Goal: Task Accomplishment & Management: Use online tool/utility

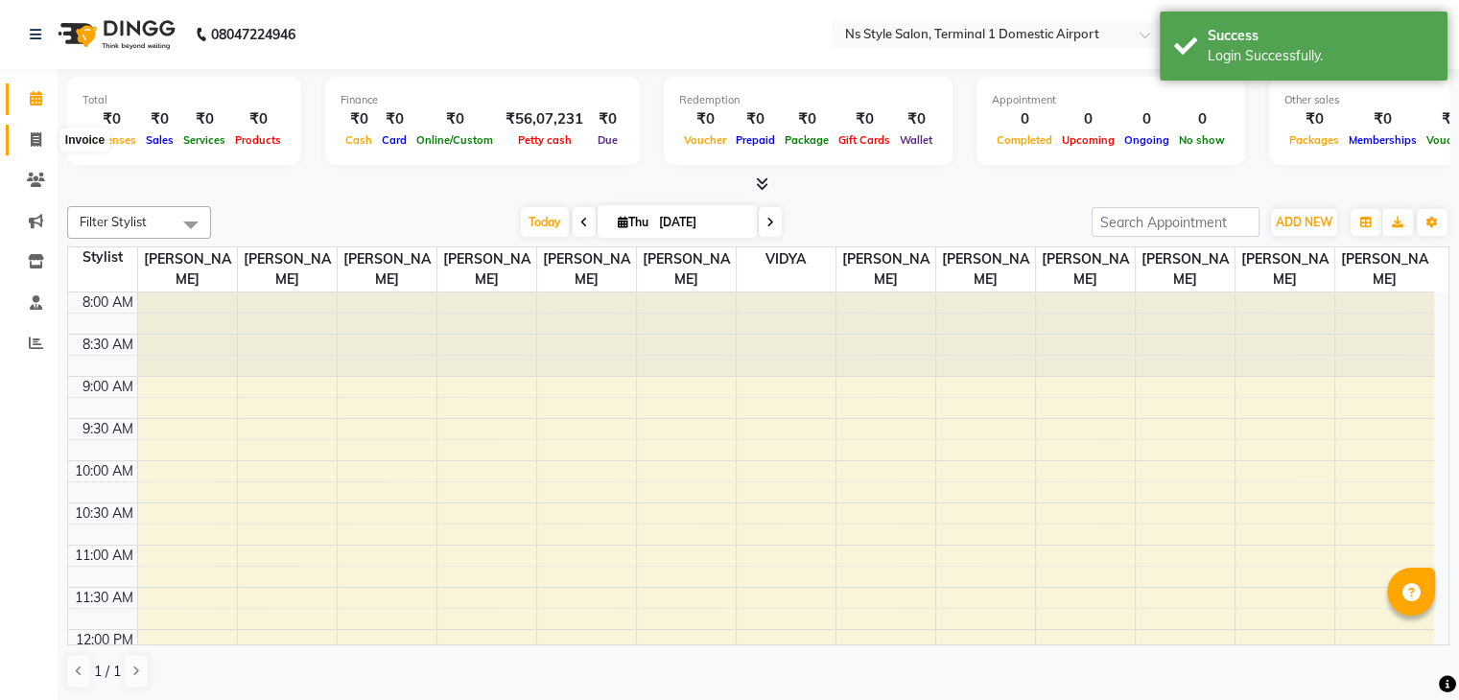
click at [46, 143] on span at bounding box center [36, 141] width 34 height 22
select select "5659"
select select "service"
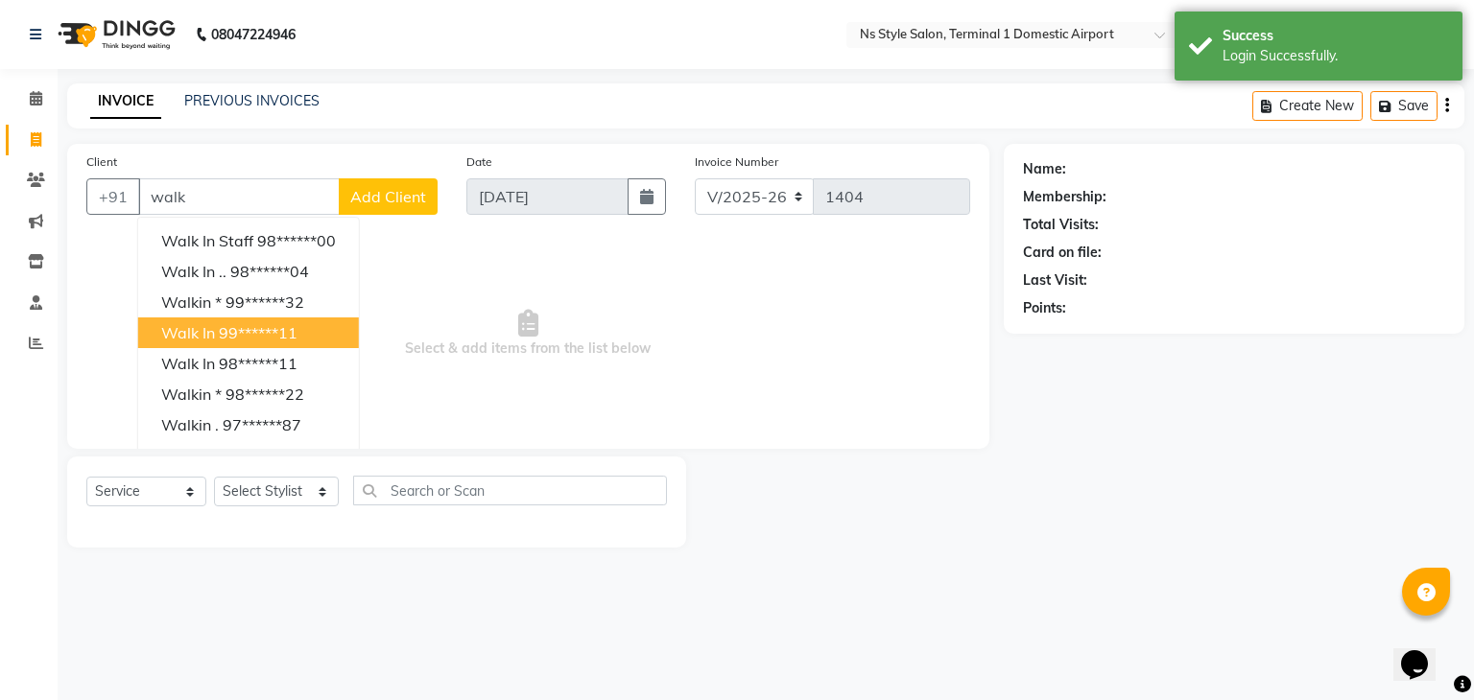
click at [200, 335] on span "Walk In" at bounding box center [188, 332] width 54 height 19
type input "99******11"
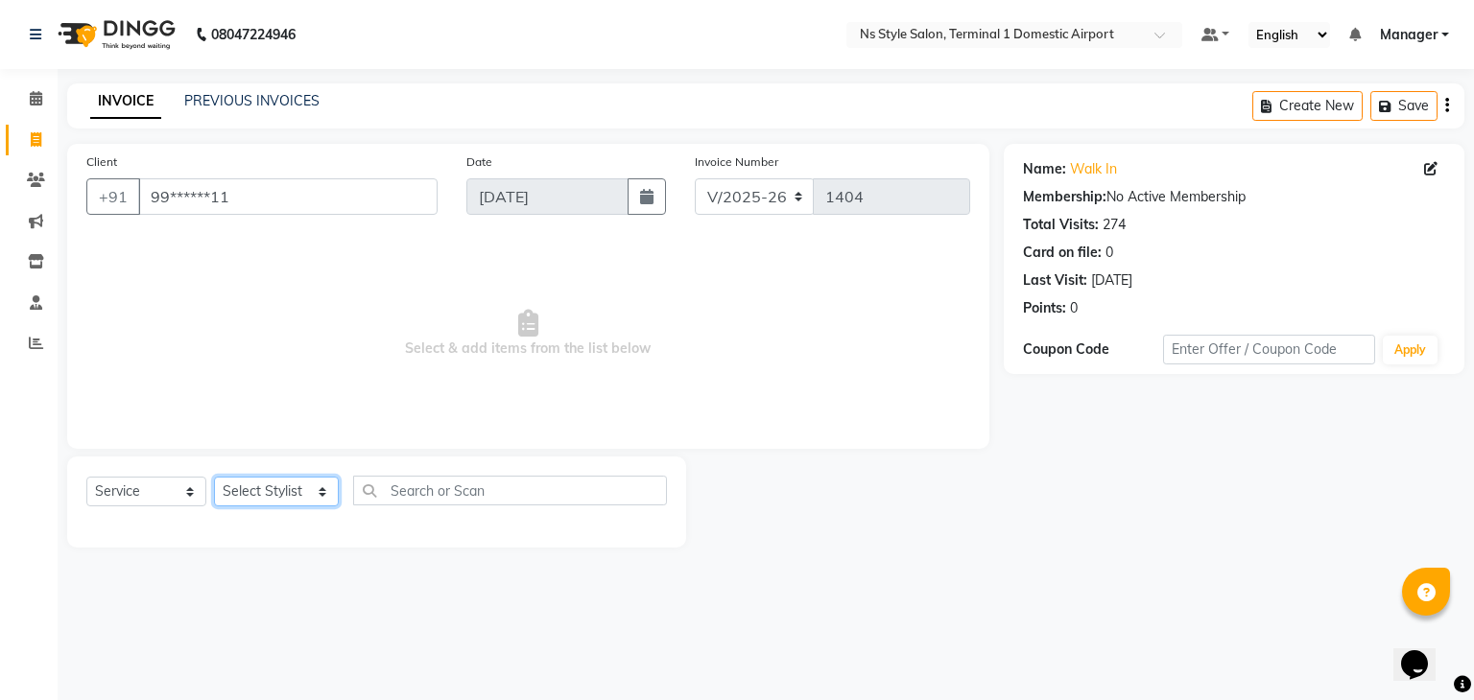
click at [295, 493] on select "Select Stylist Azim Salmani Deena Dilshad Ahmad GRROWWIDE HEENA SHAIKH JAFER SH…" at bounding box center [276, 492] width 125 height 30
select select "39683"
click at [214, 478] on select "Select Stylist Azim Salmani Deena Dilshad Ahmad GRROWWIDE HEENA SHAIKH JAFER SH…" at bounding box center [276, 492] width 125 height 30
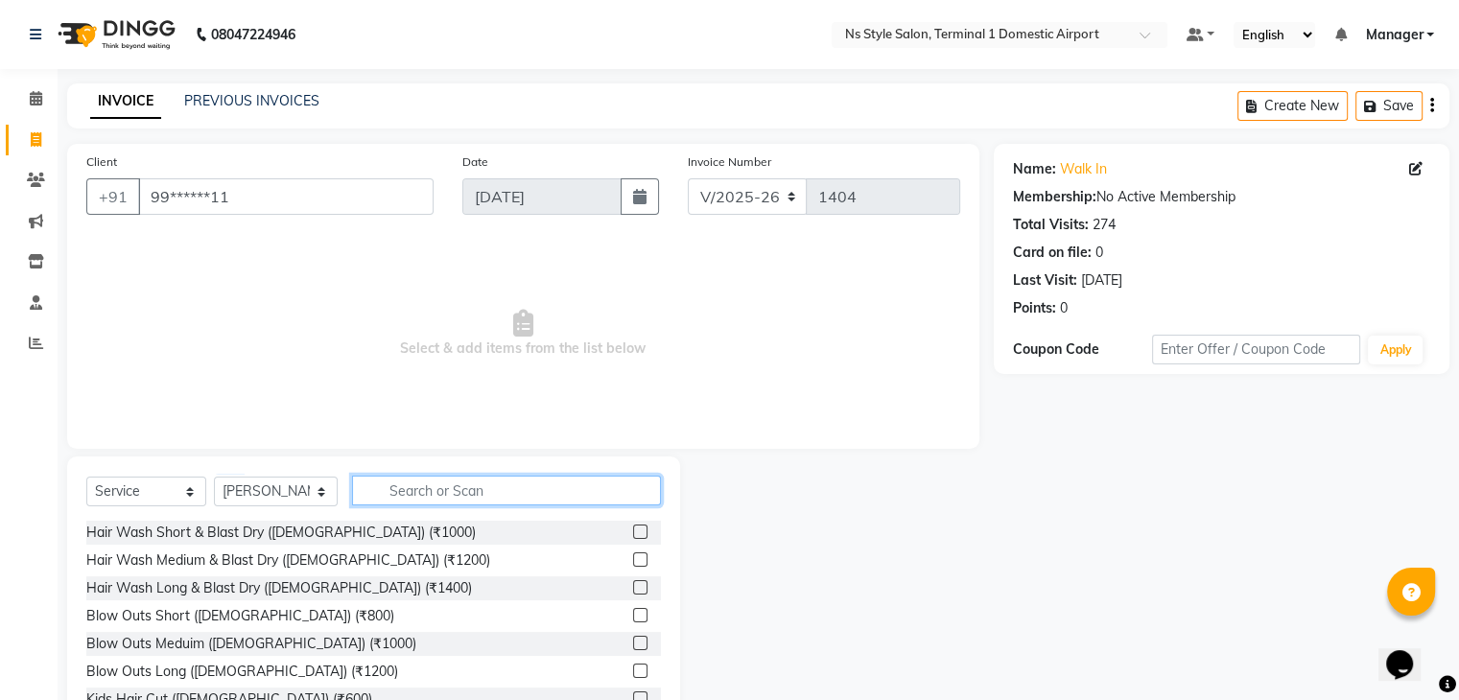
click at [379, 491] on input "text" at bounding box center [506, 491] width 309 height 30
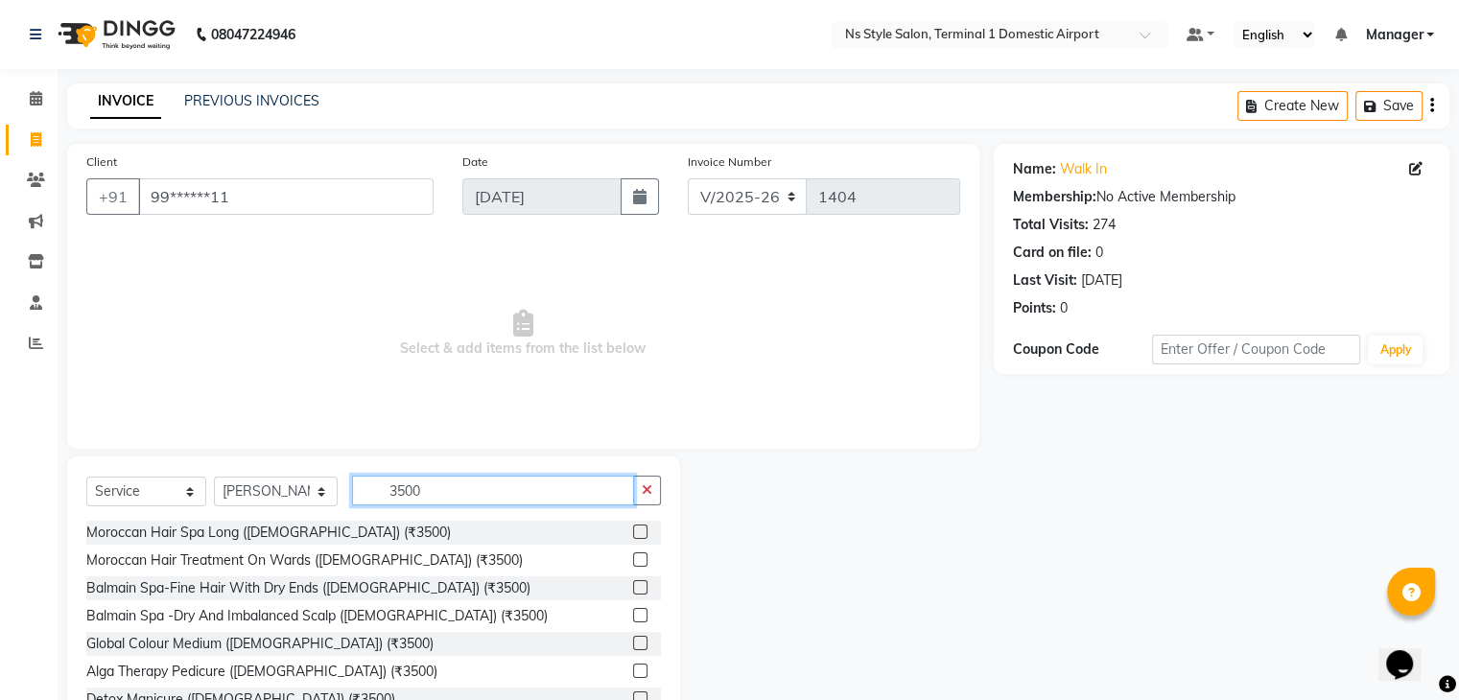
type input "3500"
click at [633, 538] on label at bounding box center [640, 532] width 14 height 14
click at [633, 538] on input "checkbox" at bounding box center [639, 533] width 12 height 12
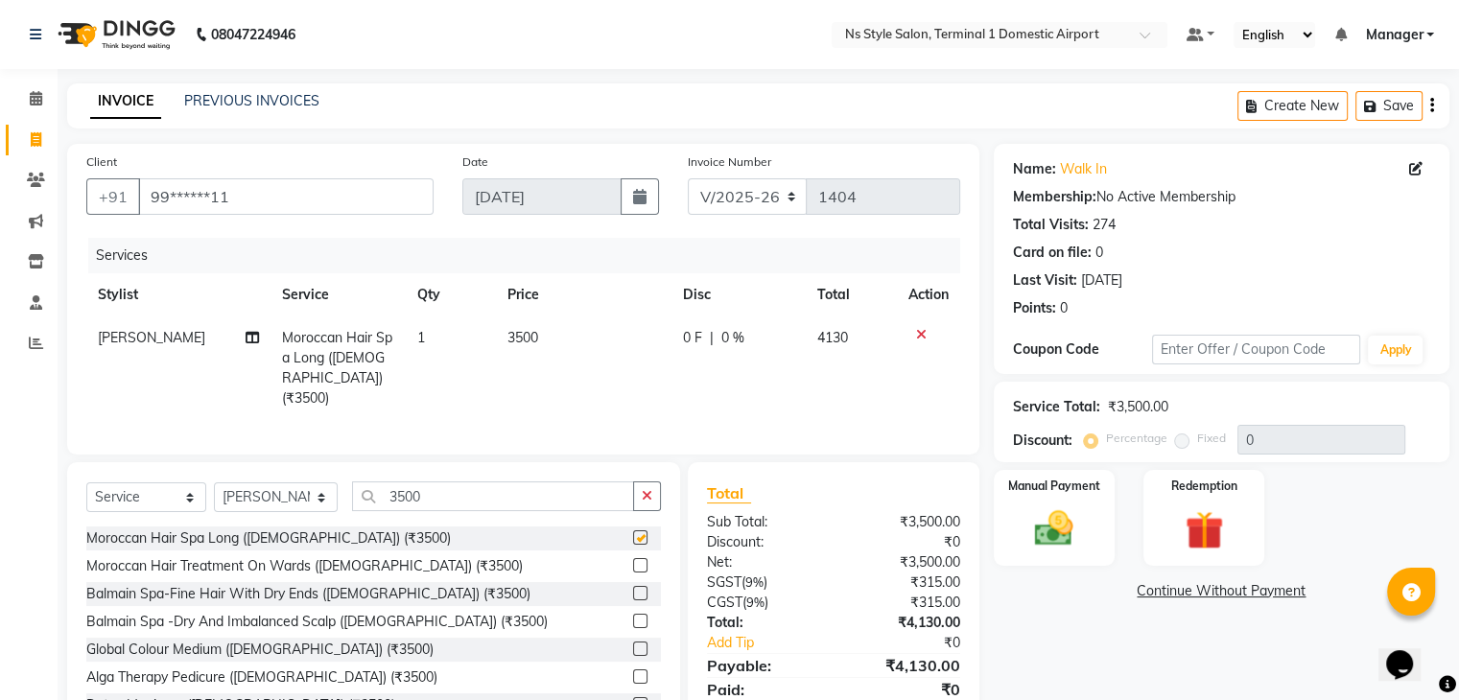
checkbox input "false"
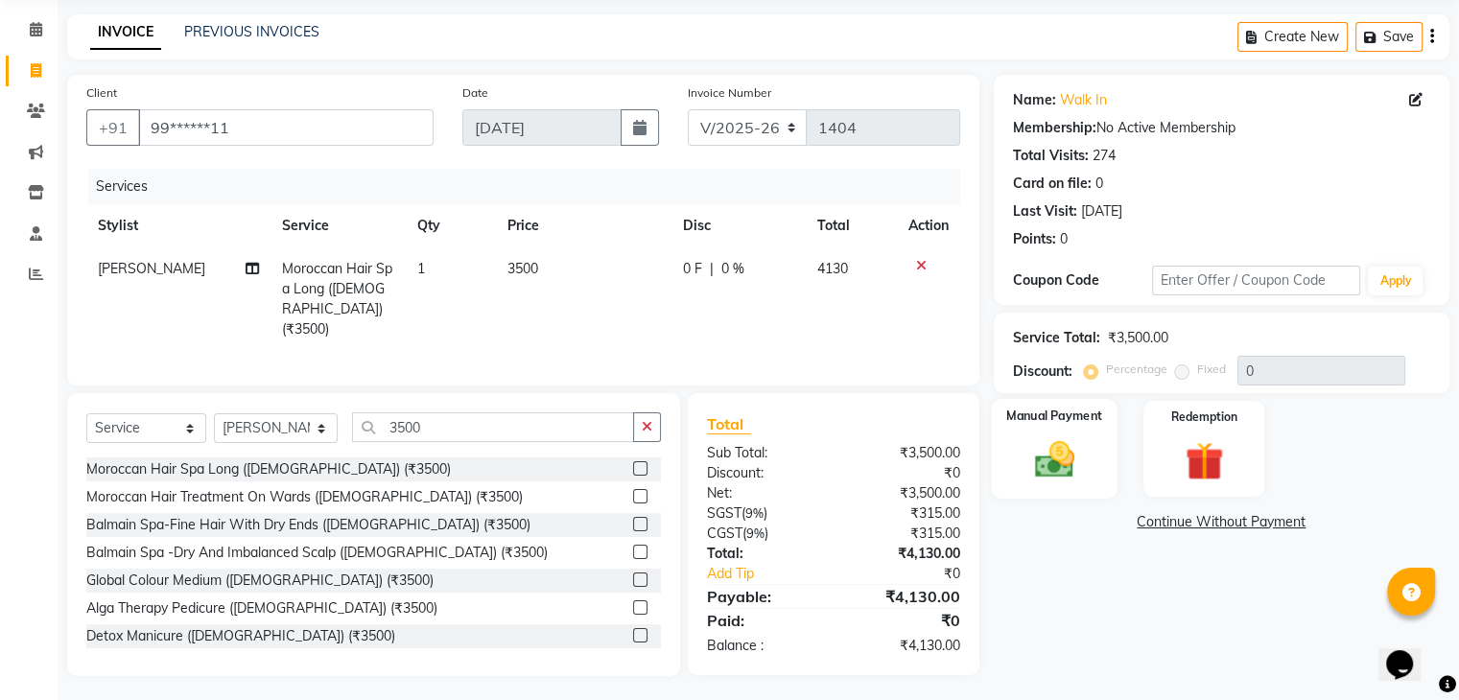
click at [1062, 460] on img at bounding box center [1054, 460] width 64 height 46
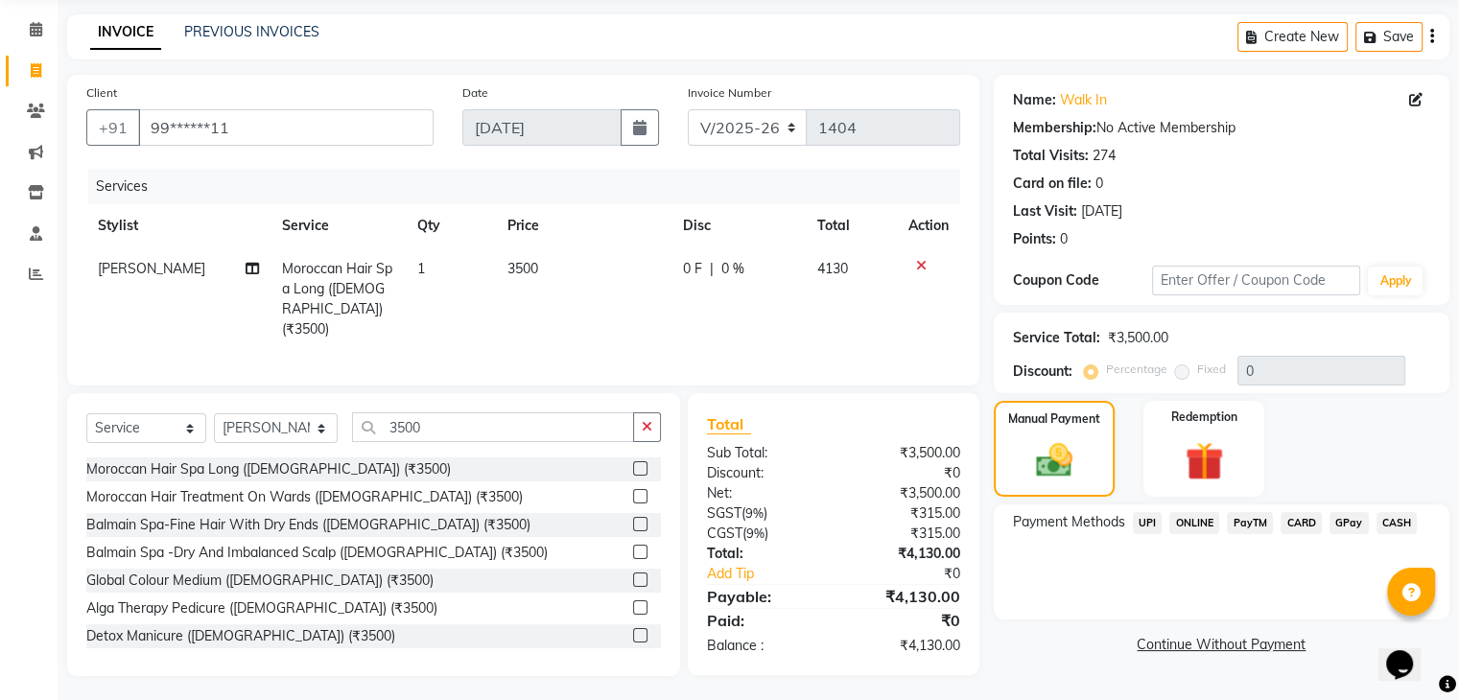
click at [1385, 523] on span "CASH" at bounding box center [1397, 523] width 41 height 22
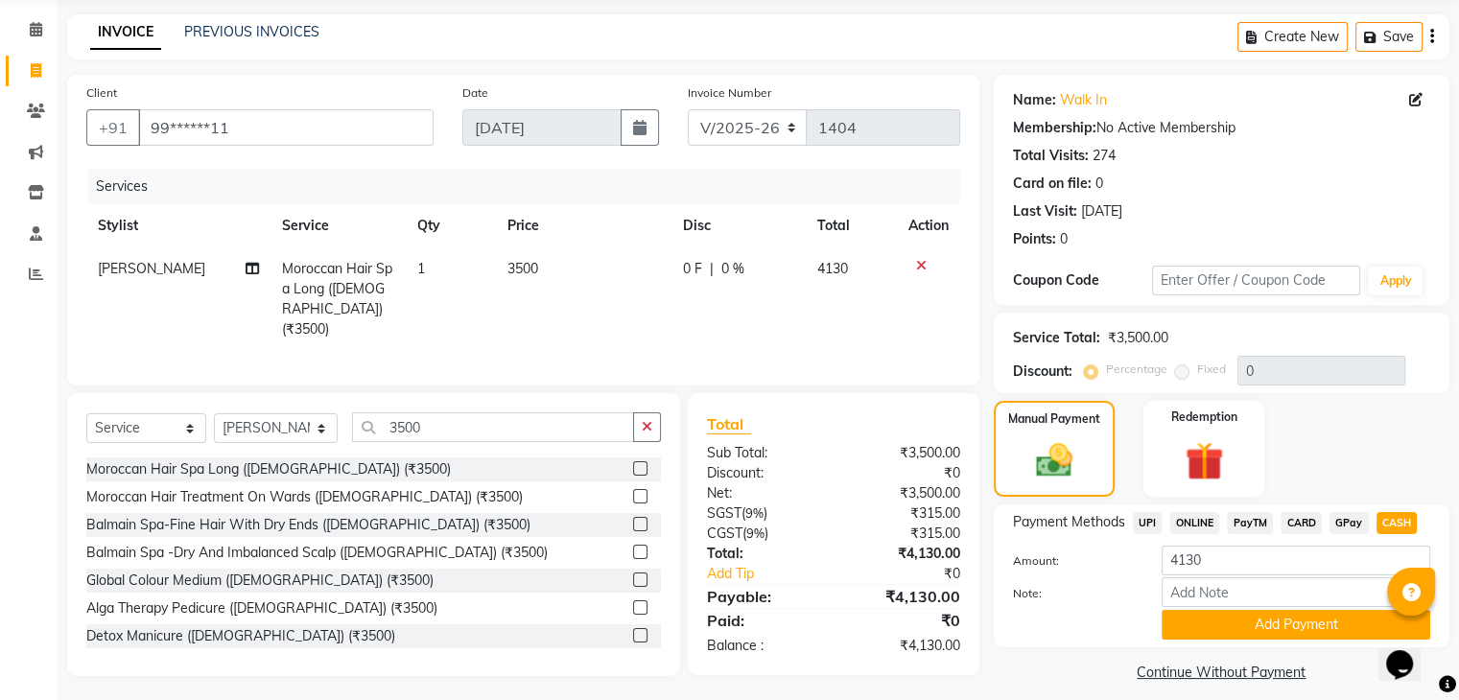
scroll to position [85, 0]
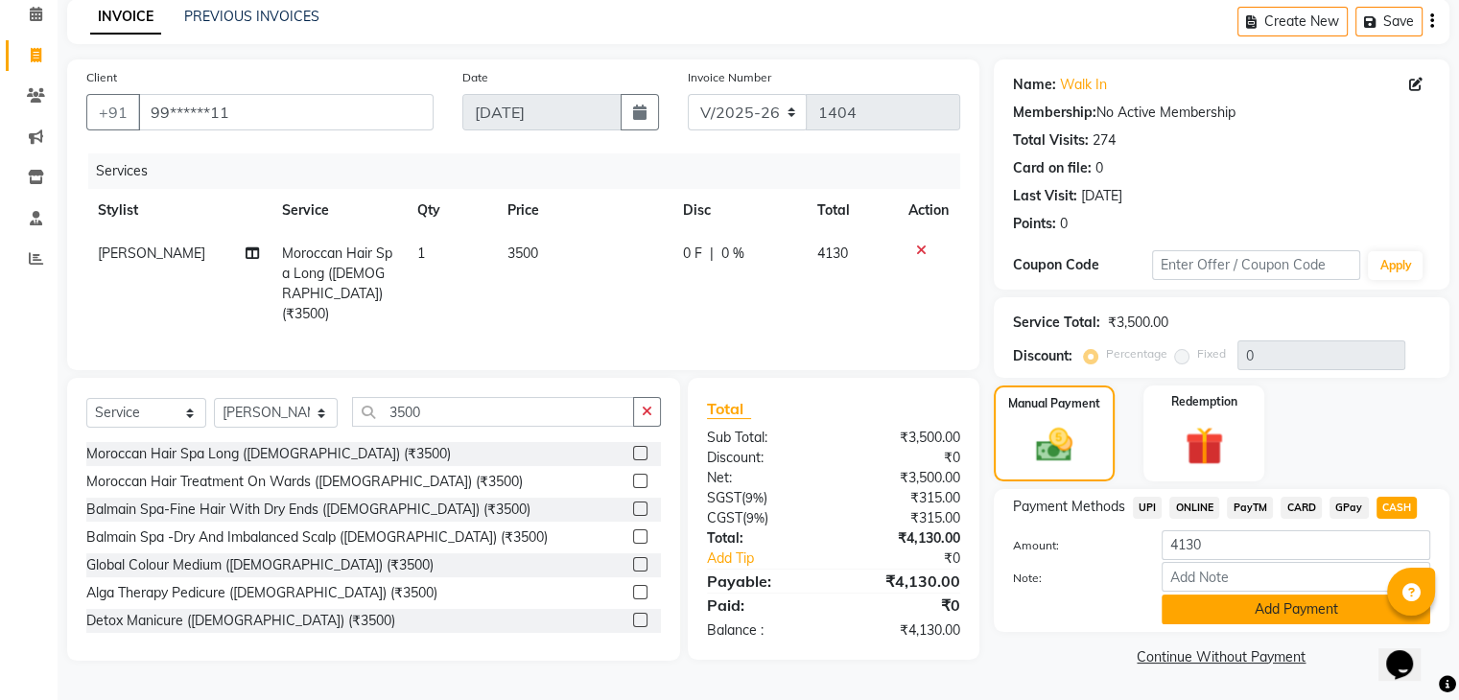
click at [1187, 615] on button "Add Payment" at bounding box center [1296, 610] width 269 height 30
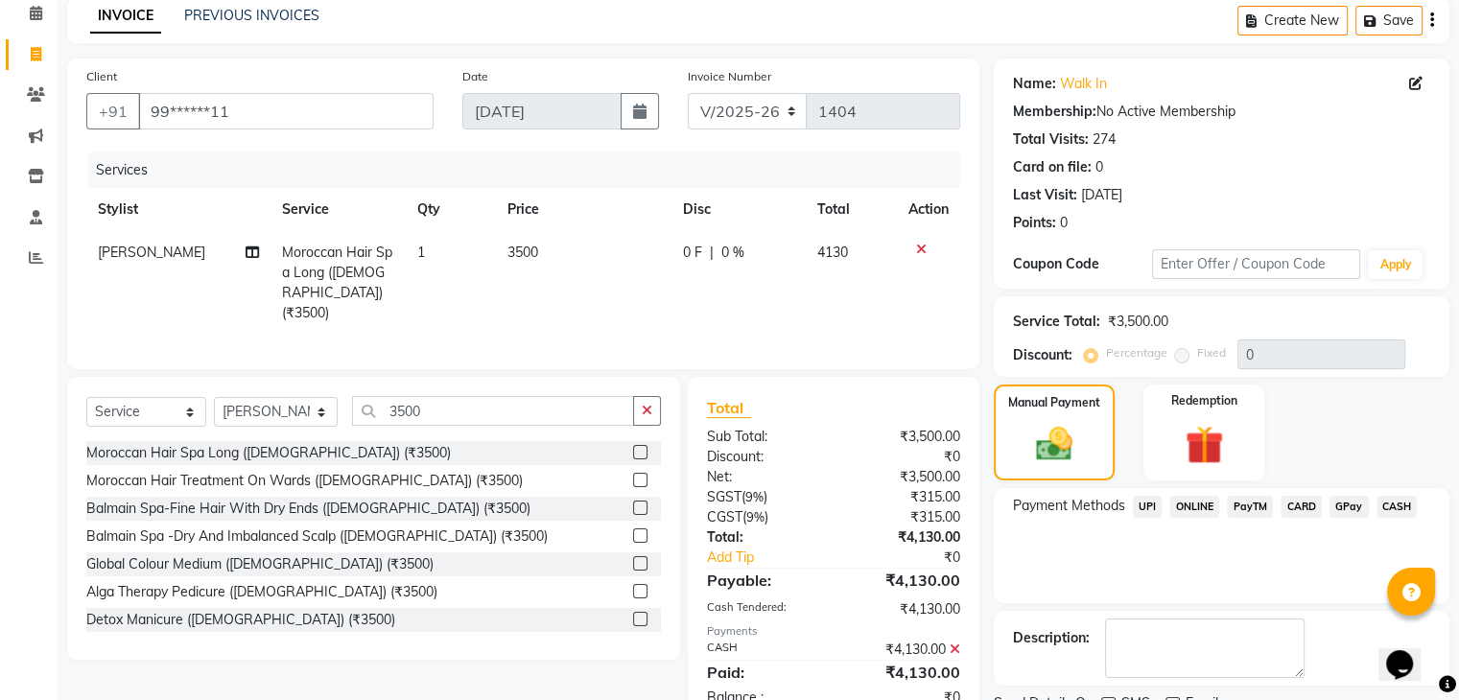
scroll to position [164, 0]
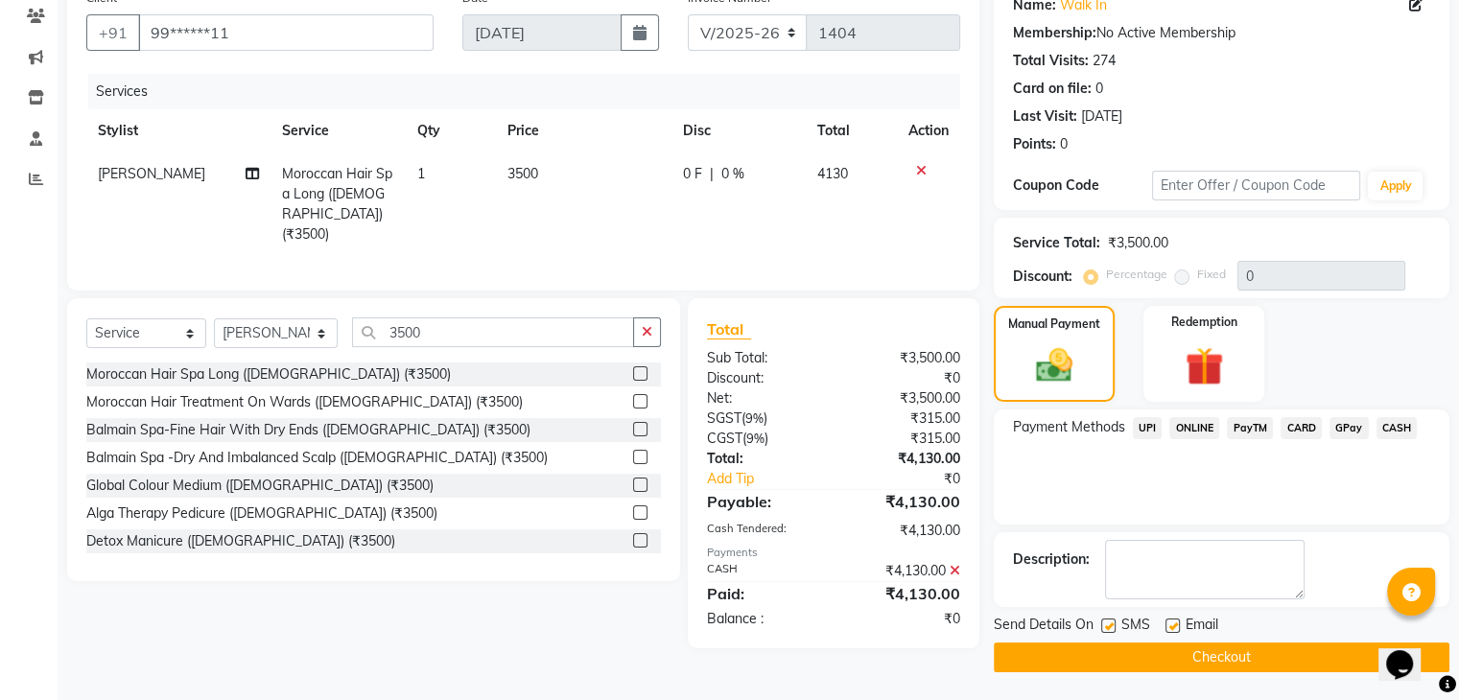
click at [1084, 661] on button "Checkout" at bounding box center [1222, 658] width 456 height 30
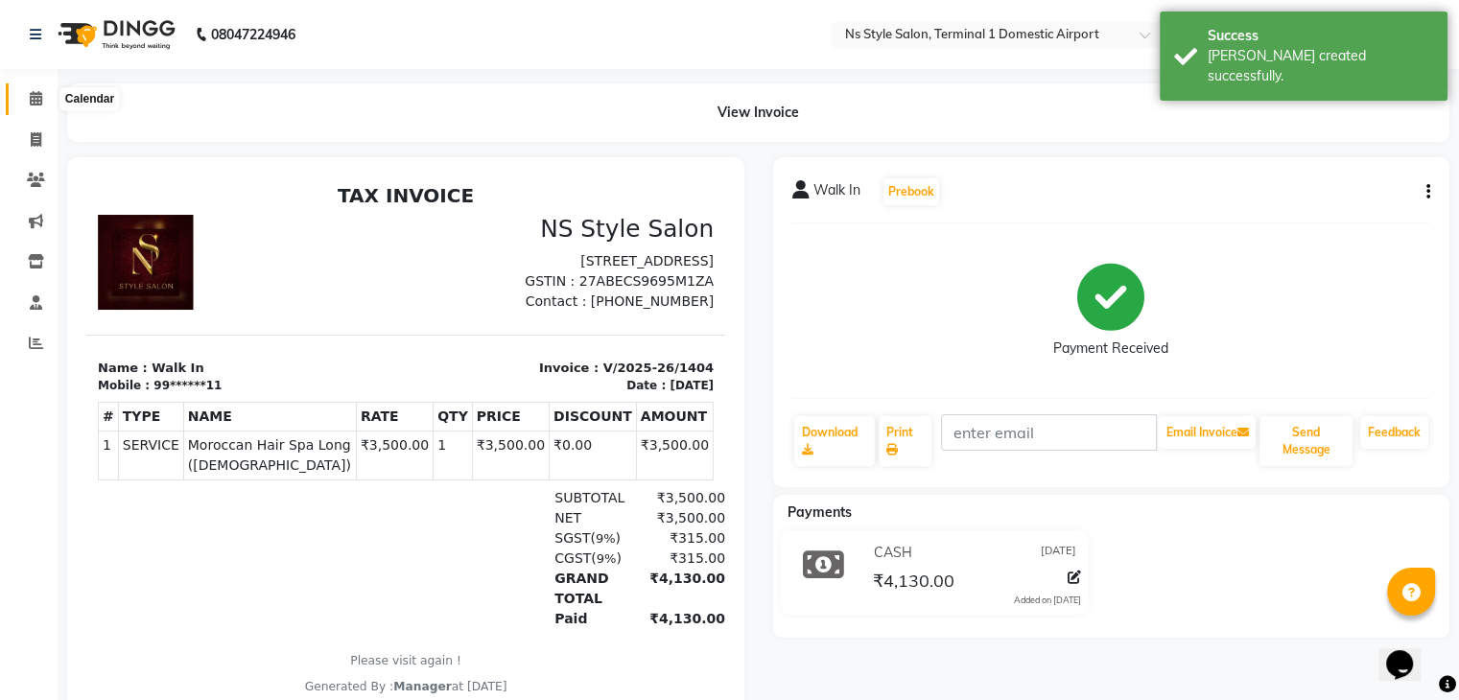
click at [33, 108] on span at bounding box center [36, 99] width 34 height 22
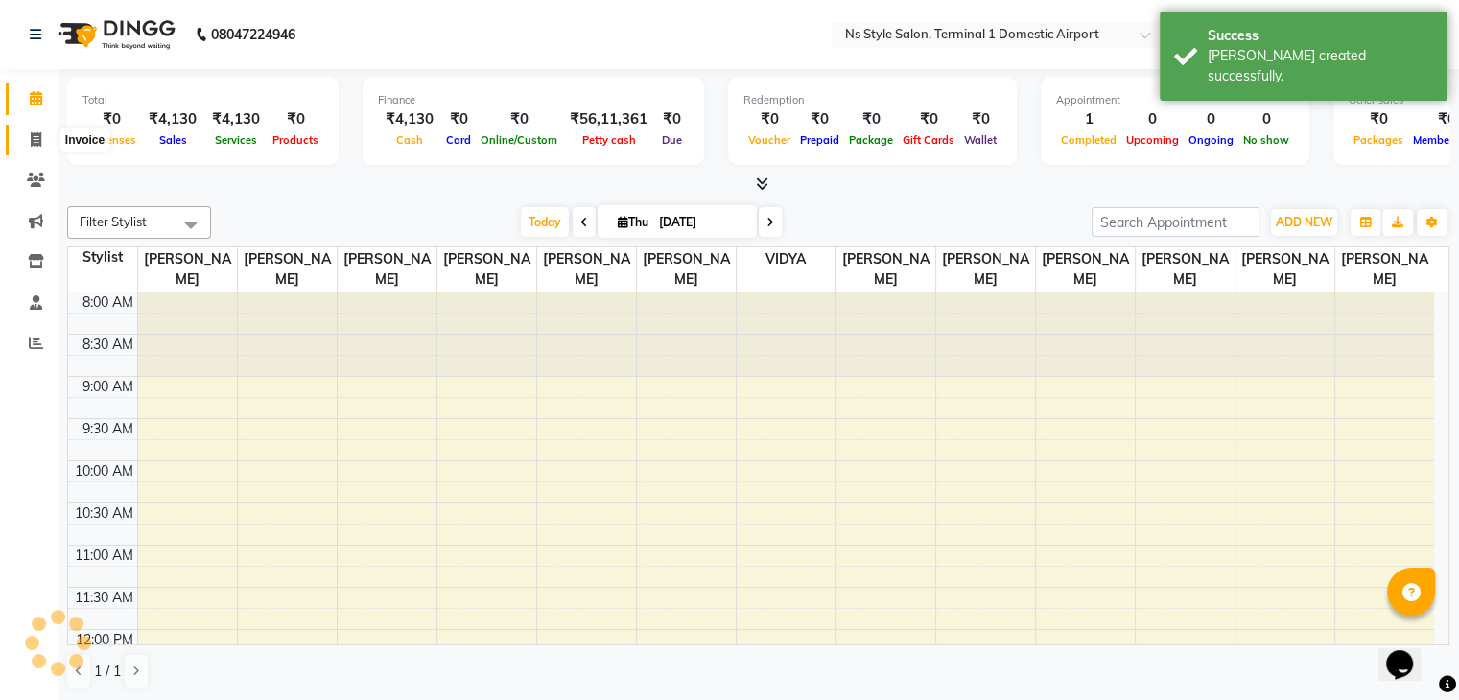
scroll to position [418, 0]
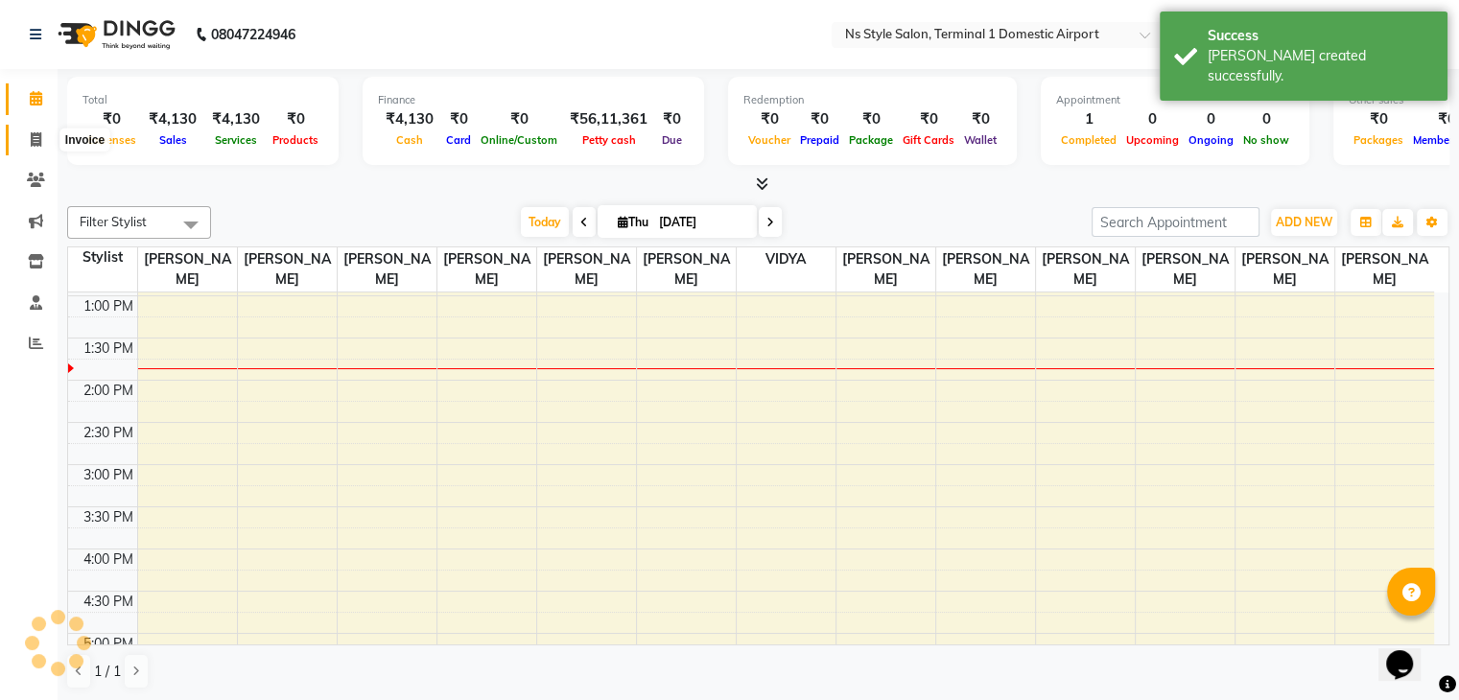
click at [37, 135] on icon at bounding box center [36, 139] width 11 height 14
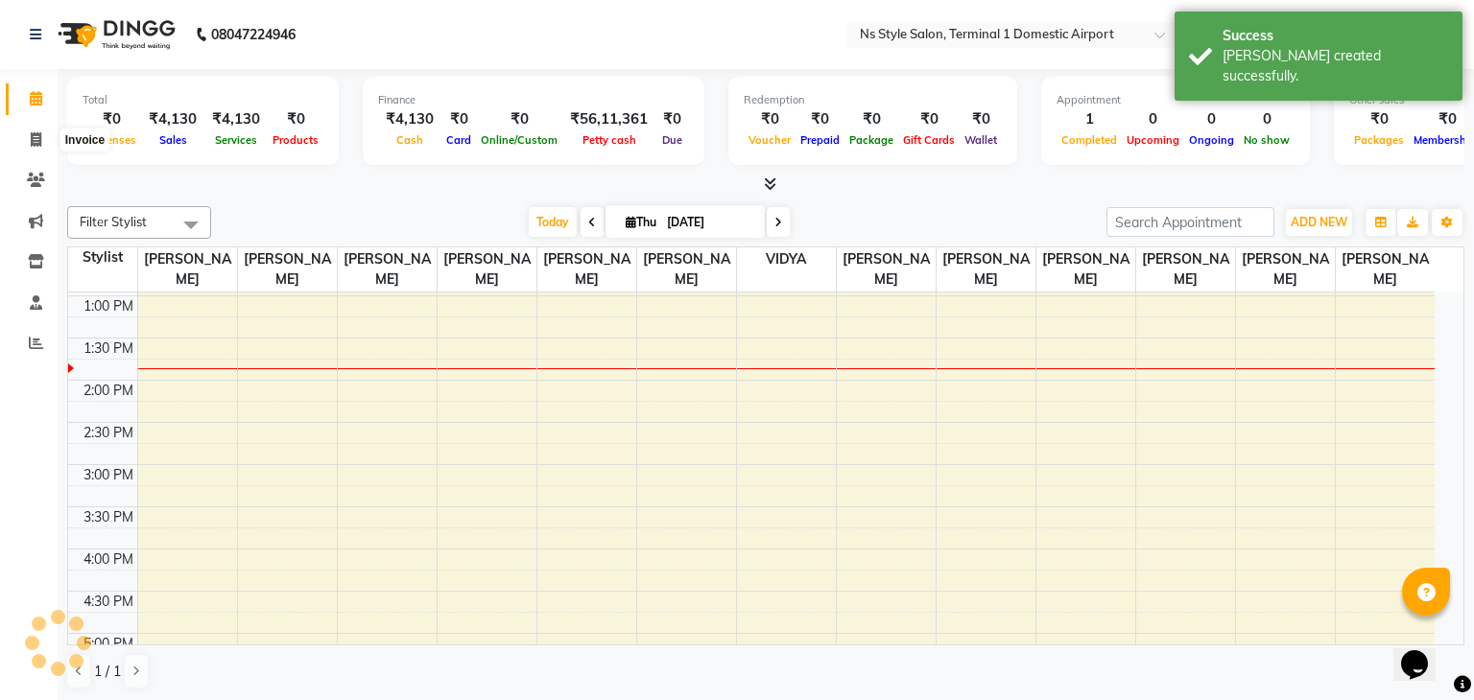
select select "5659"
select select "service"
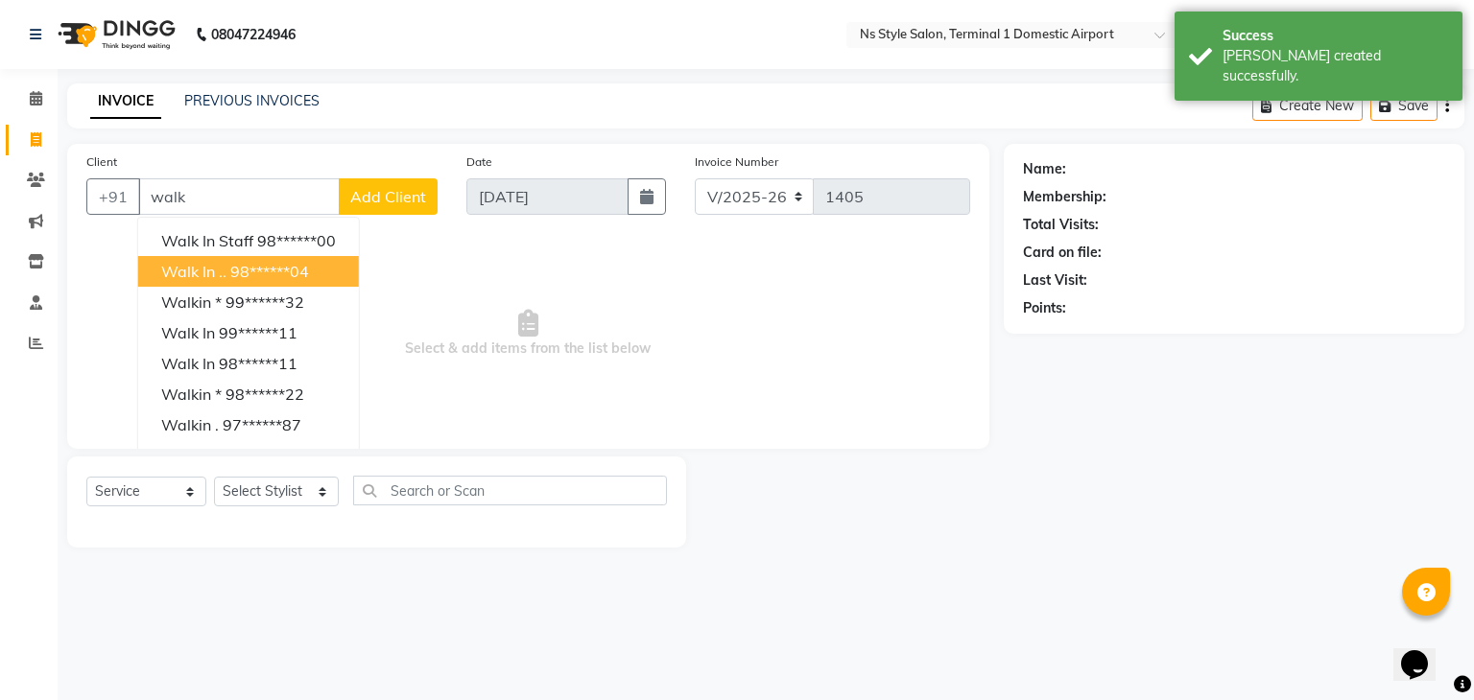
click at [188, 270] on span "Walk in .." at bounding box center [193, 271] width 65 height 19
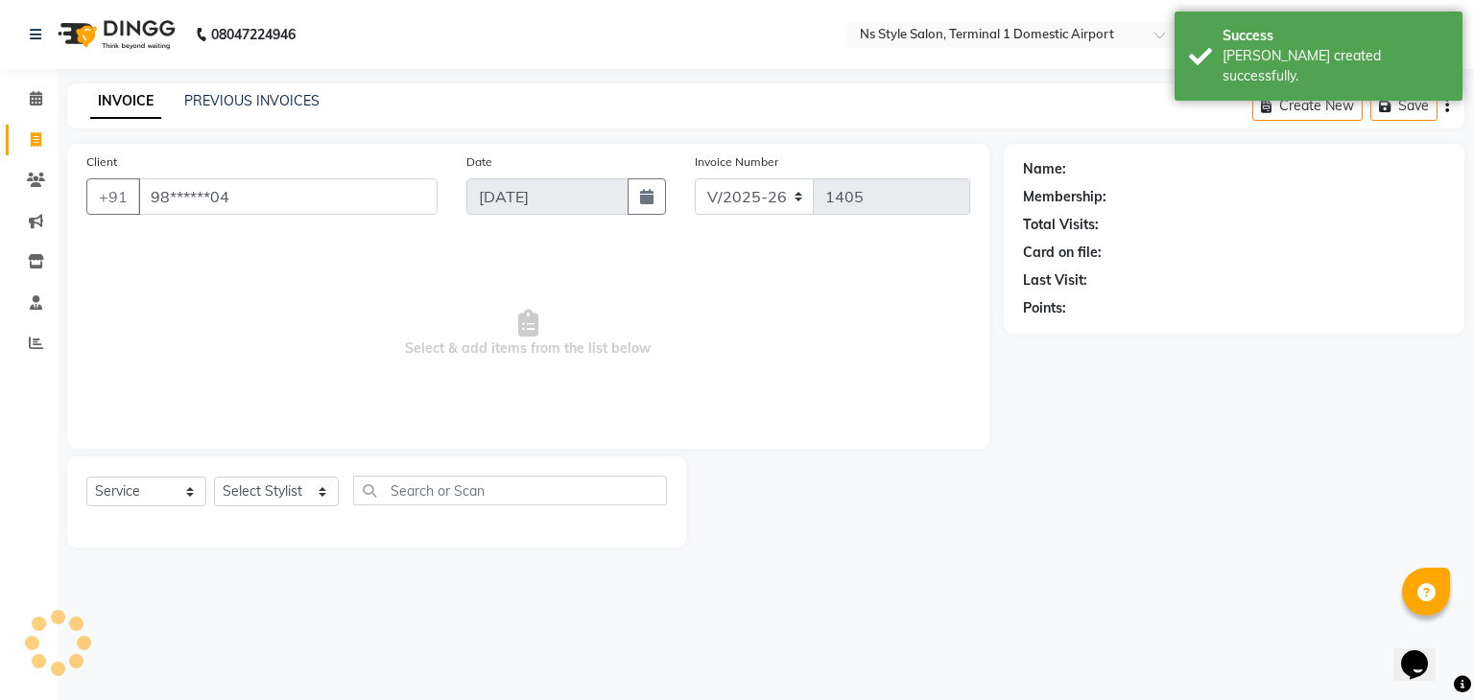
type input "98******04"
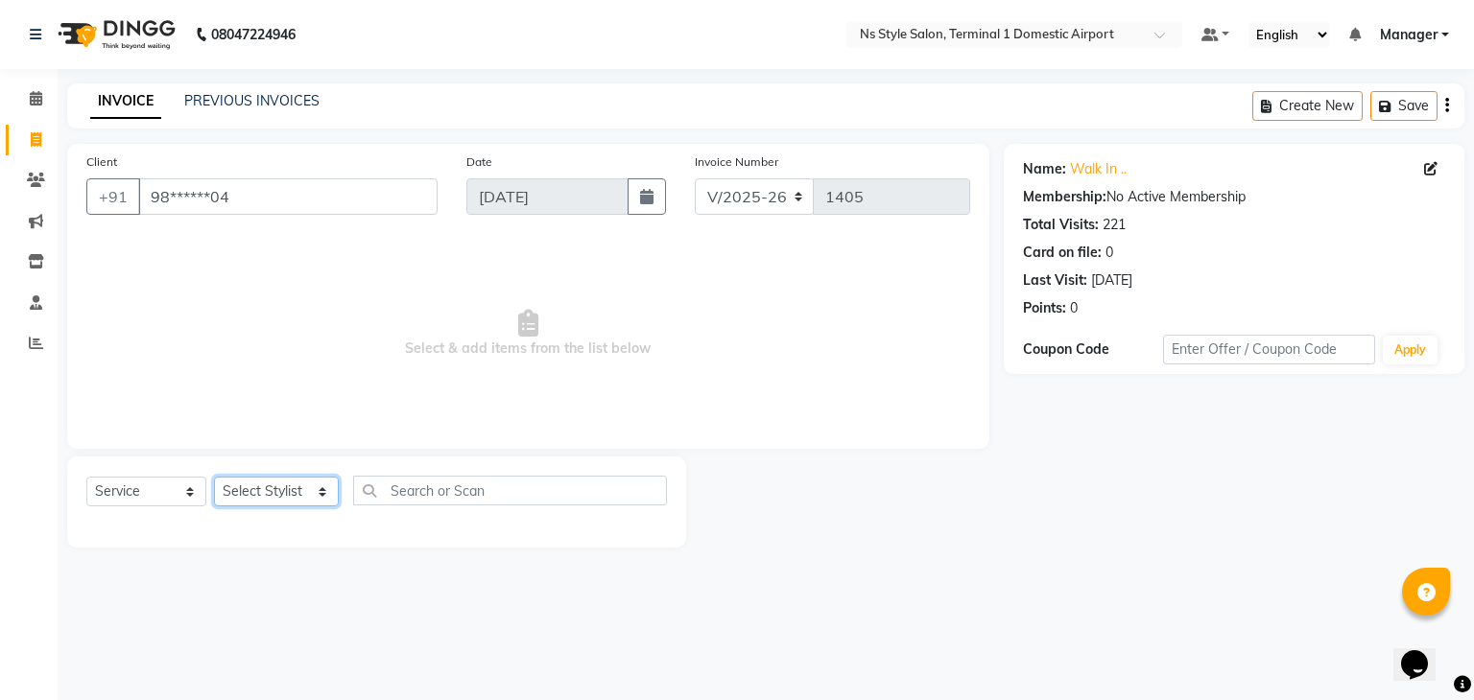
click at [291, 492] on select "Select Stylist Azim Salmani Deena Dilshad Ahmad GRROWWIDE HEENA SHAIKH JAFER SH…" at bounding box center [276, 492] width 125 height 30
click at [291, 491] on select "Select Stylist Azim Salmani Deena Dilshad Ahmad GRROWWIDE HEENA SHAIKH JAFER SH…" at bounding box center [276, 492] width 125 height 30
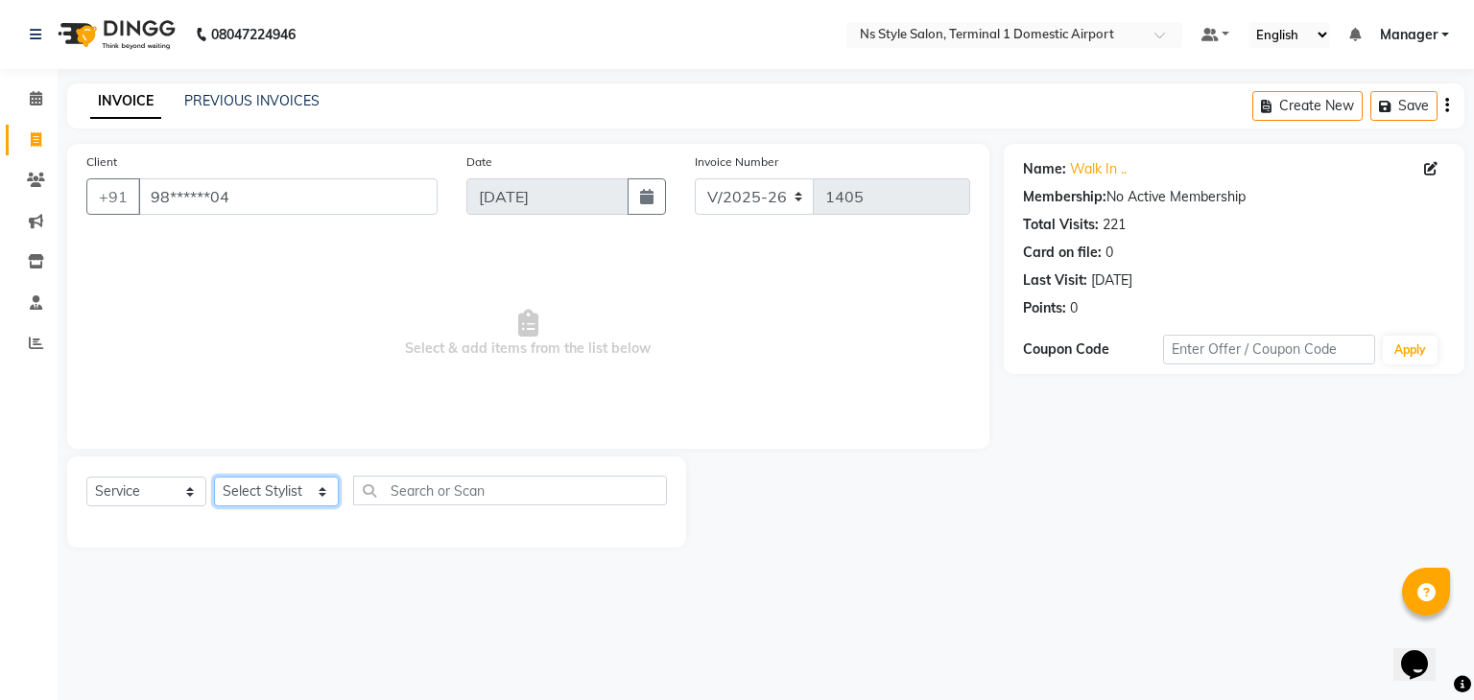
select select "88862"
click at [214, 478] on select "Select Stylist Azim Salmani Deena Dilshad Ahmad GRROWWIDE HEENA SHAIKH JAFER SH…" at bounding box center [276, 492] width 125 height 30
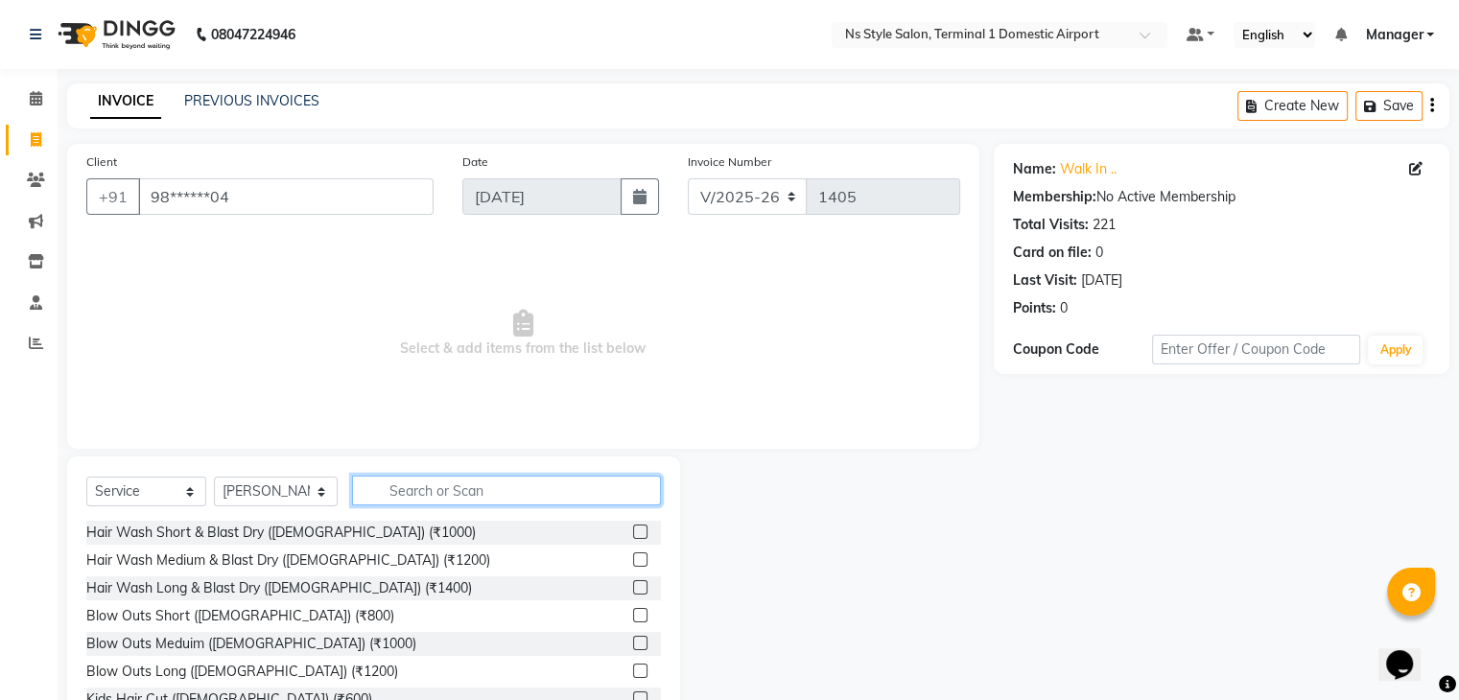
click at [587, 494] on input "text" at bounding box center [506, 491] width 309 height 30
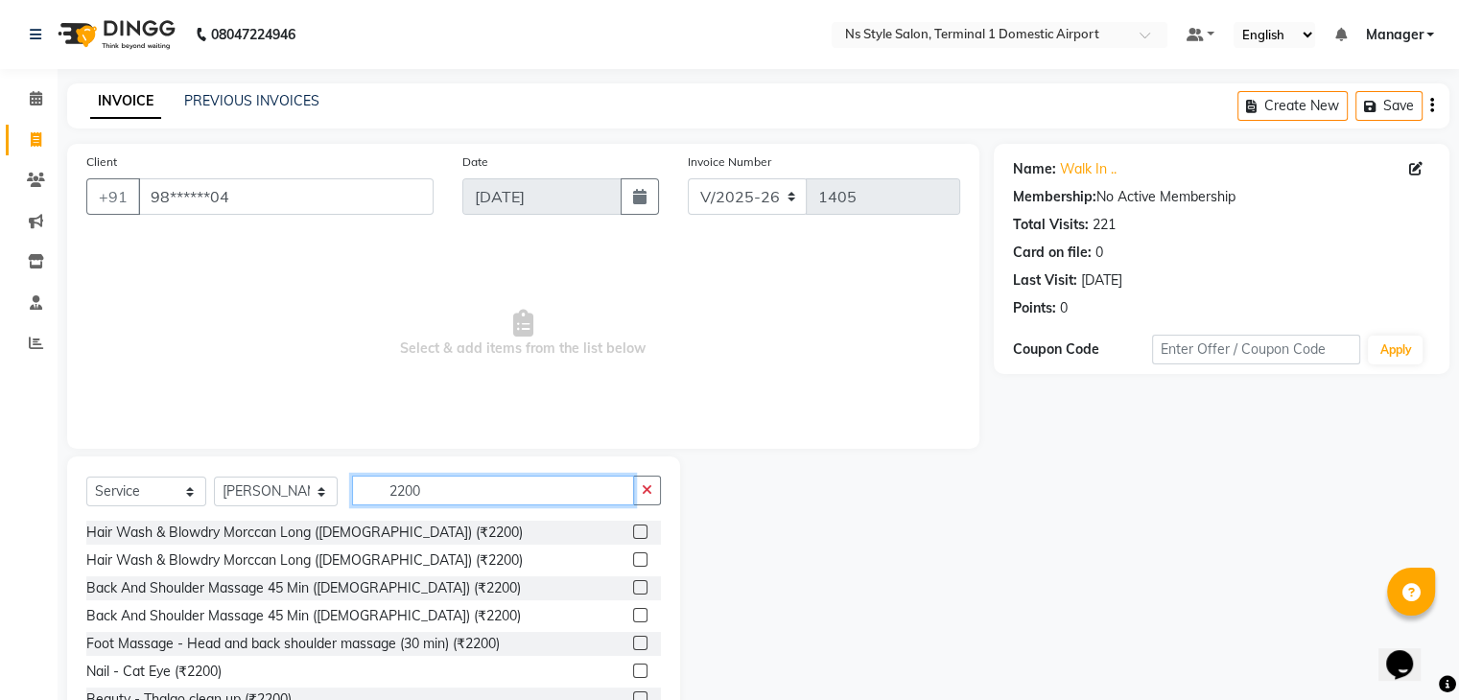
type input "2200"
click at [633, 527] on label at bounding box center [640, 532] width 14 height 14
click at [633, 527] on input "checkbox" at bounding box center [639, 533] width 12 height 12
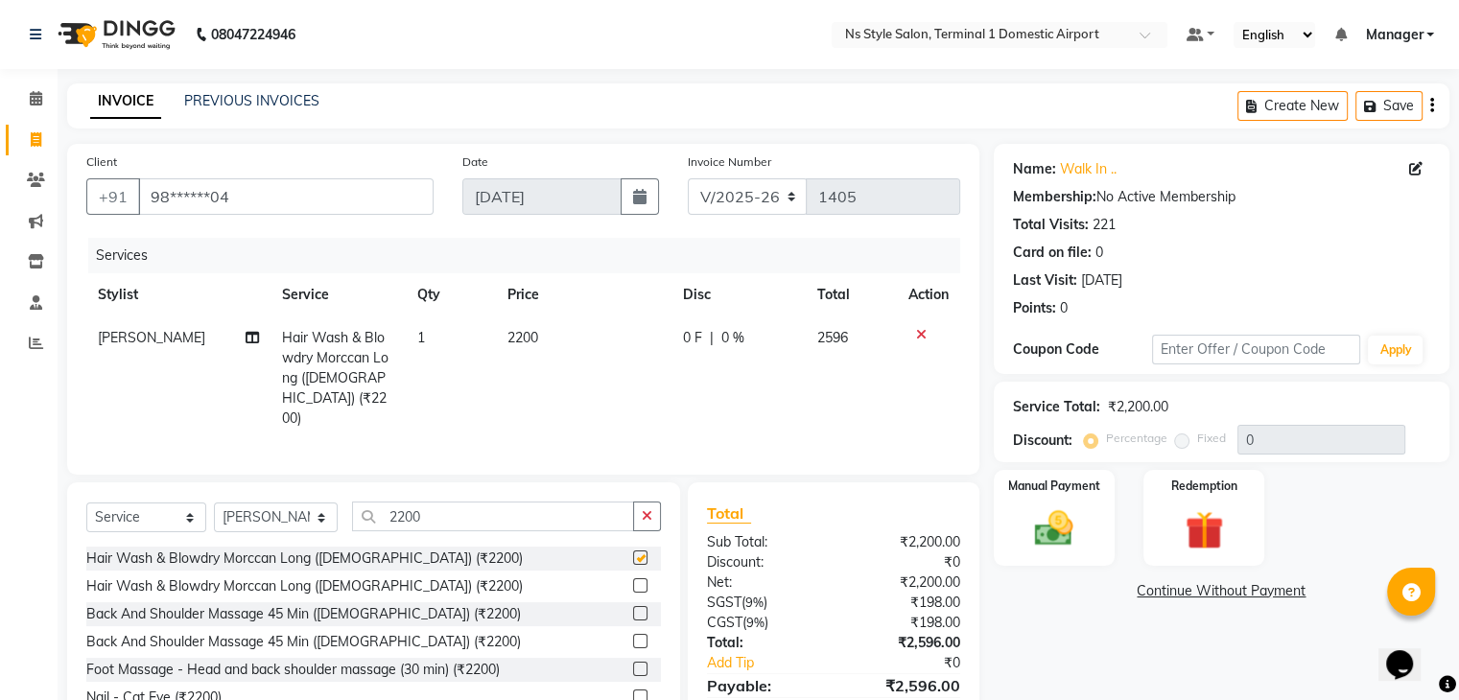
checkbox input "false"
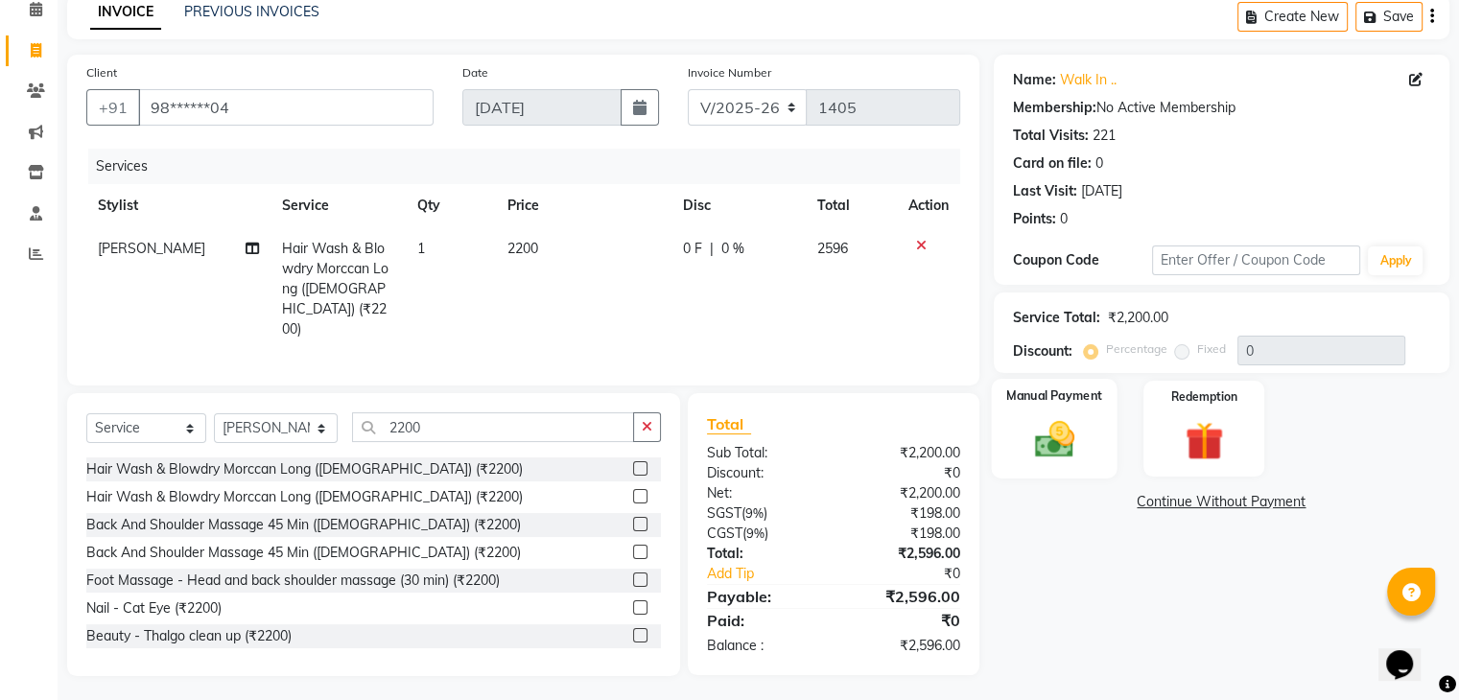
click at [1053, 457] on img at bounding box center [1054, 440] width 64 height 46
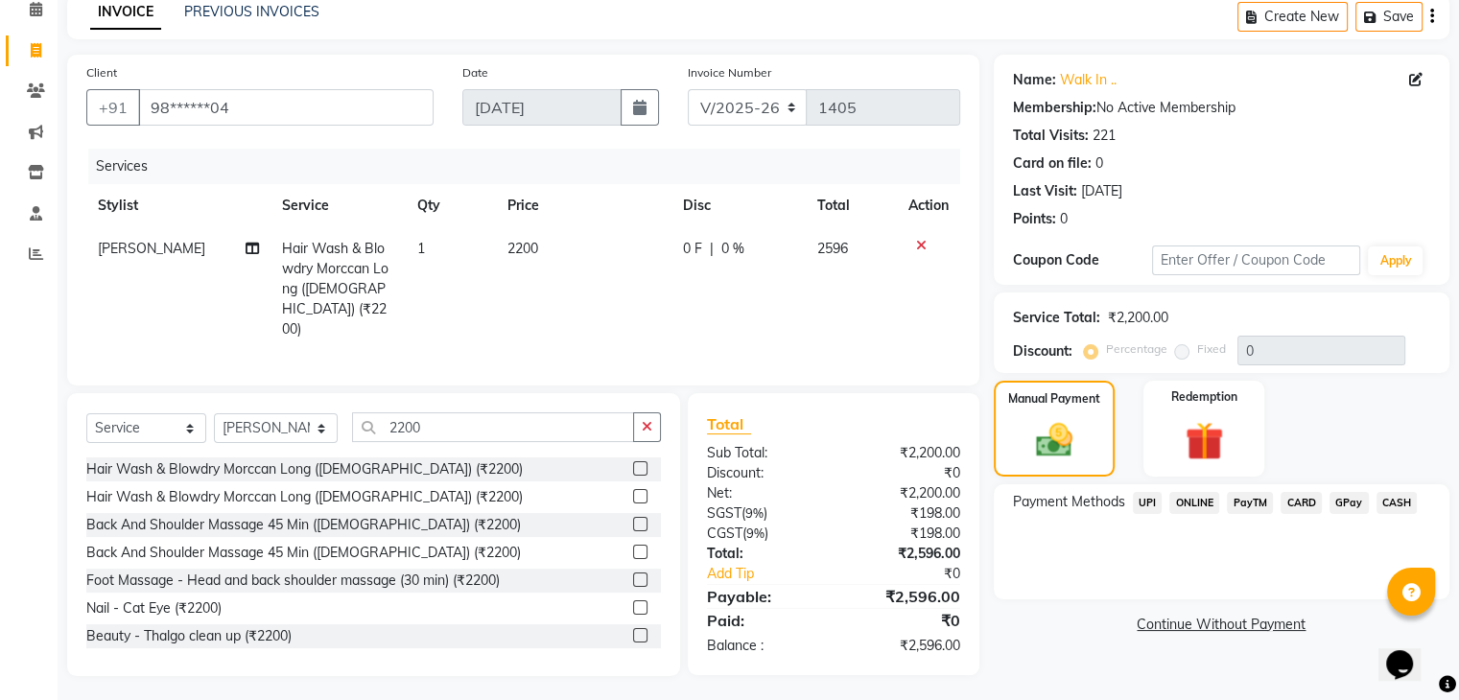
click at [1300, 501] on span "CARD" at bounding box center [1301, 503] width 41 height 22
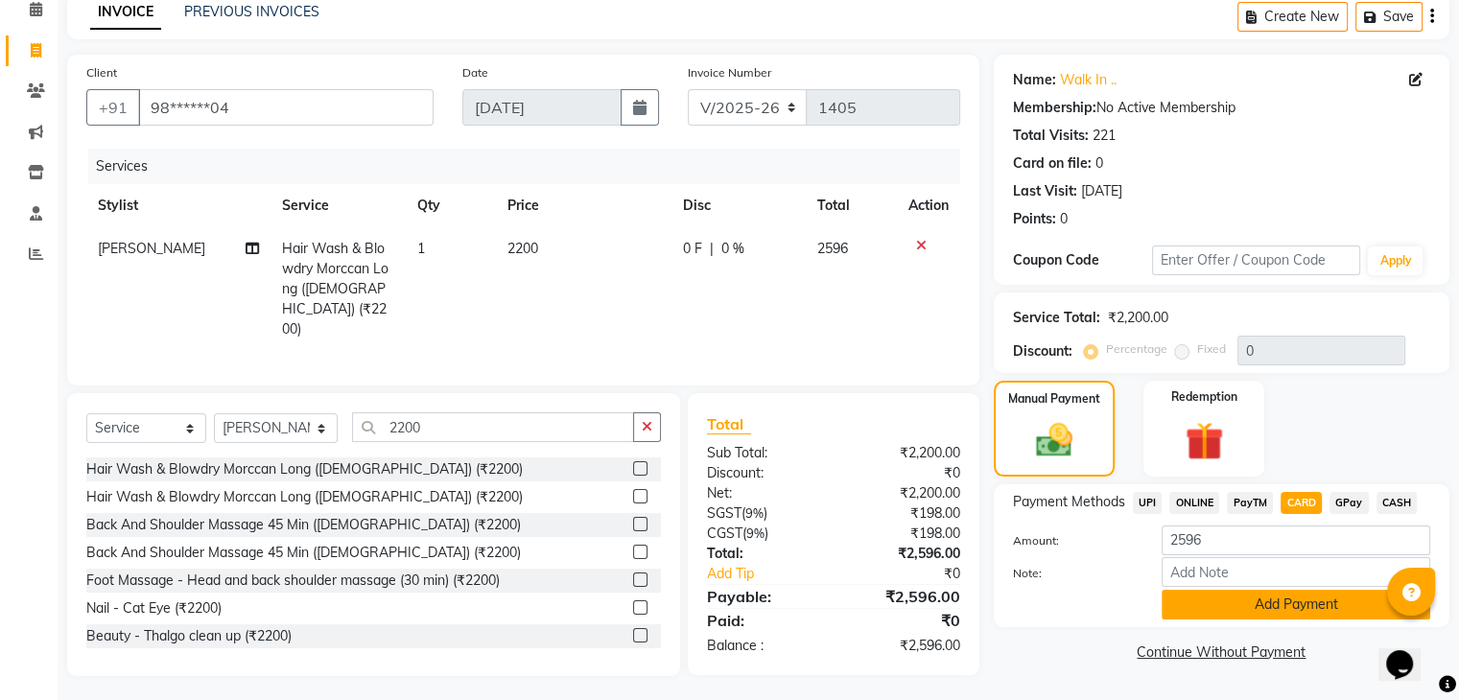
click at [1224, 618] on button "Add Payment" at bounding box center [1296, 605] width 269 height 30
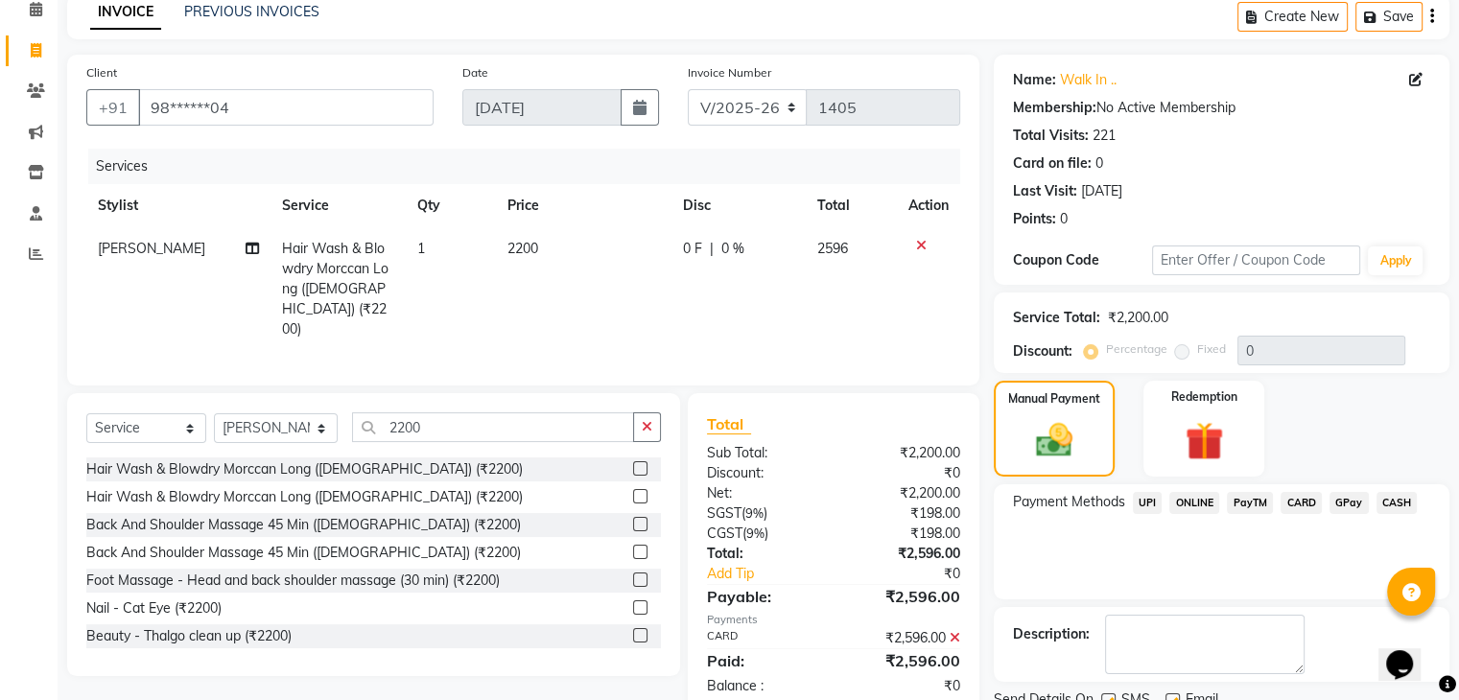
scroll to position [164, 0]
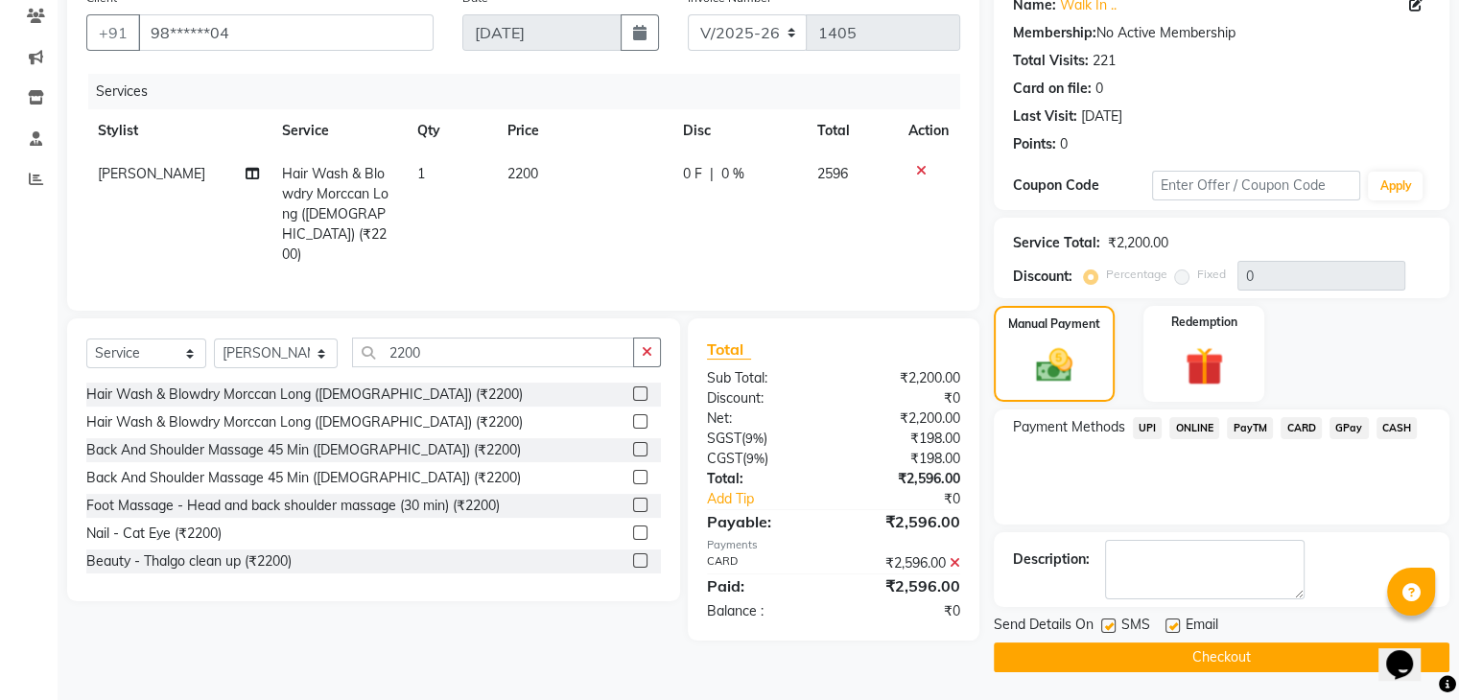
click at [1141, 661] on button "Checkout" at bounding box center [1222, 658] width 456 height 30
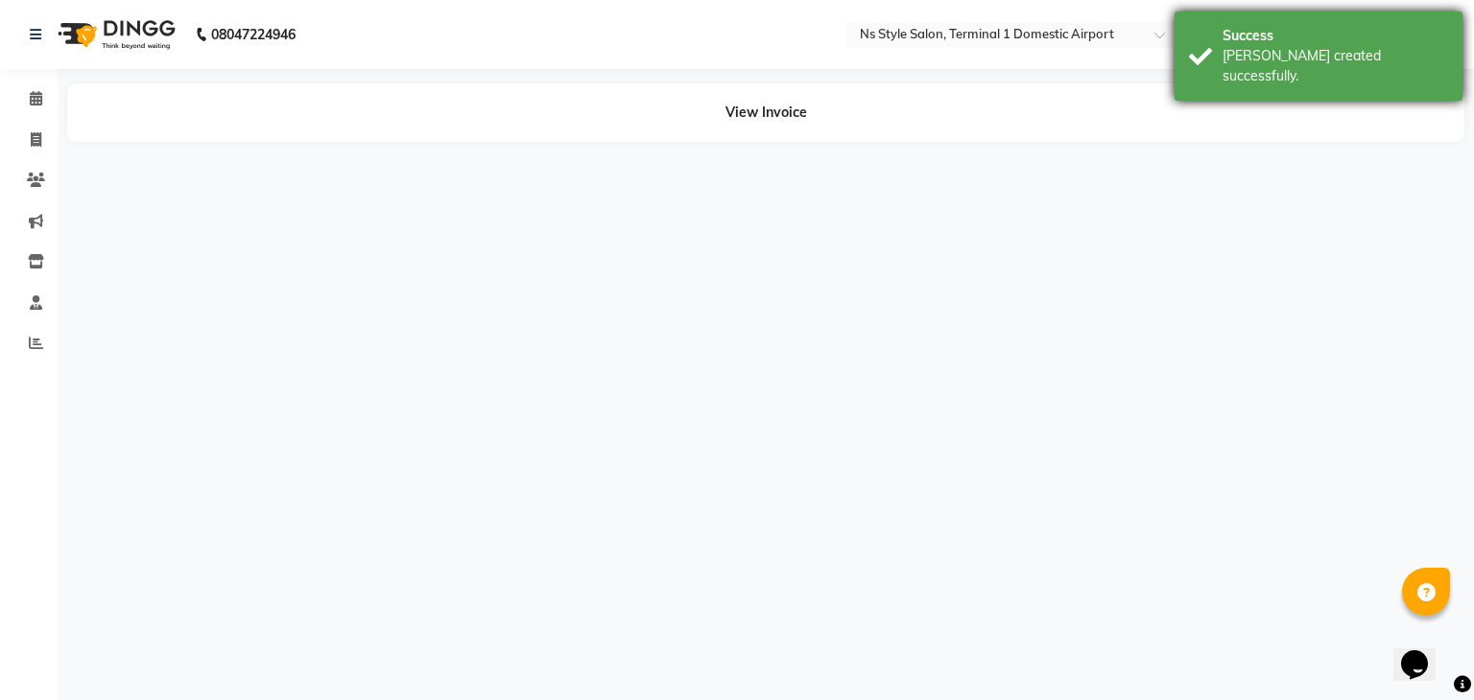
drag, startPoint x: 1472, startPoint y: 415, endPoint x: 1437, endPoint y: 62, distance: 354.7
click at [1437, 62] on html "08047224946 Select Location × Ns Style Salon, Terminal 1 Domestic Airport Defau…" at bounding box center [737, 350] width 1474 height 700
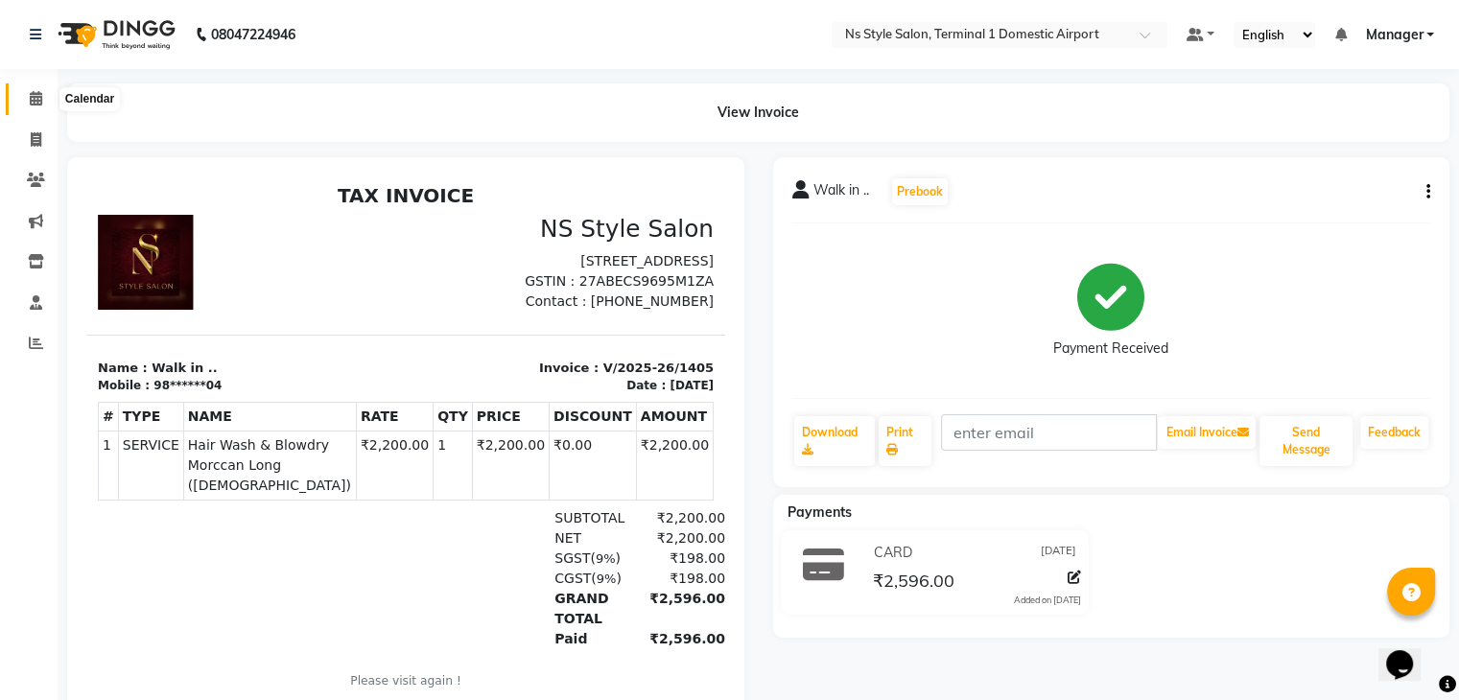
click at [48, 95] on span at bounding box center [36, 99] width 34 height 22
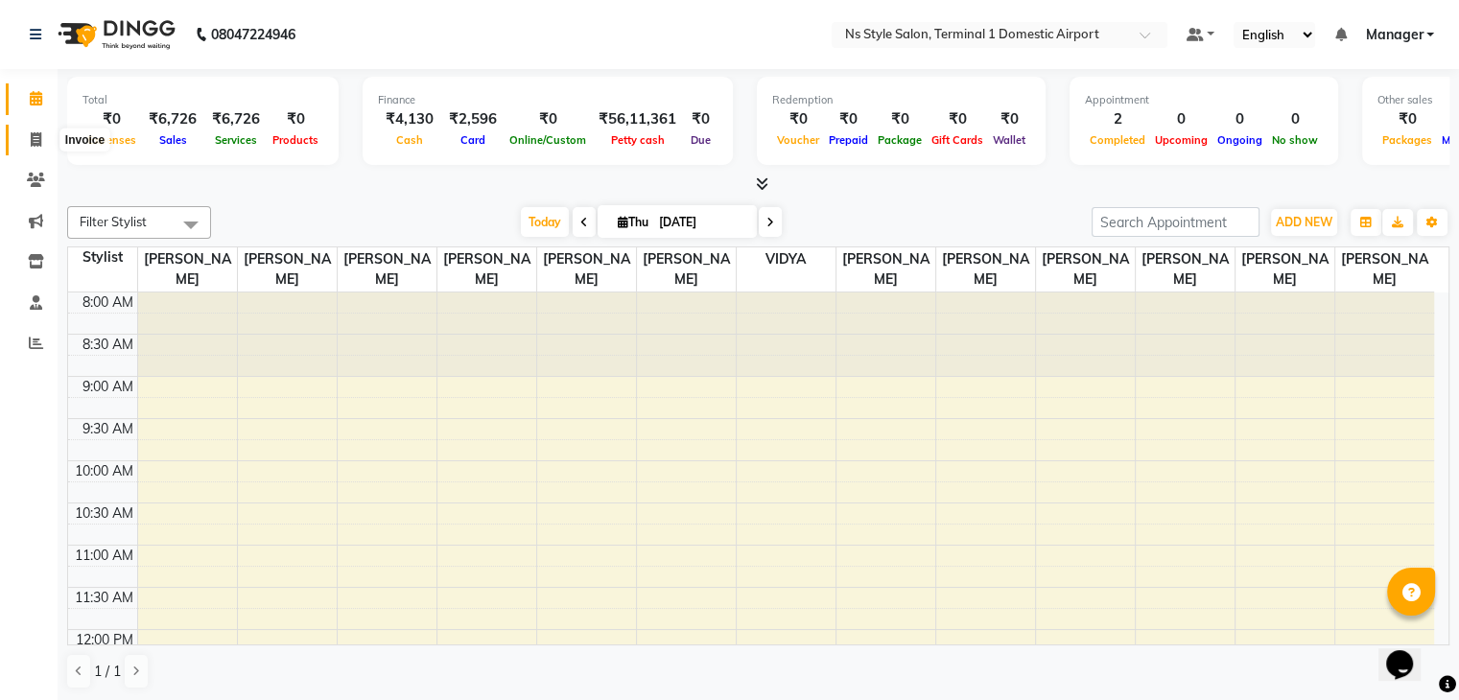
click at [42, 135] on span at bounding box center [36, 141] width 34 height 22
select select "5659"
select select "service"
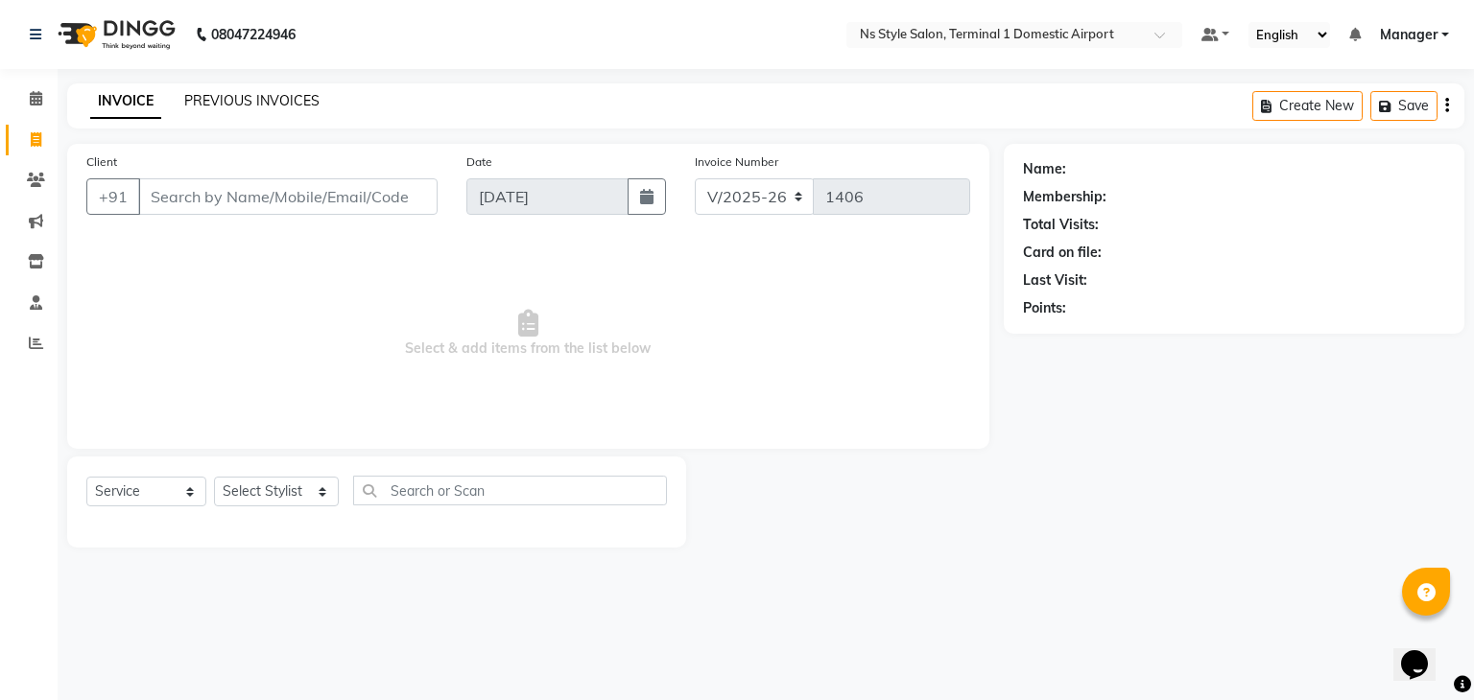
click at [291, 99] on link "PREVIOUS INVOICES" at bounding box center [251, 100] width 135 height 17
select select "5659"
select select "service"
click at [46, 98] on span at bounding box center [36, 99] width 34 height 22
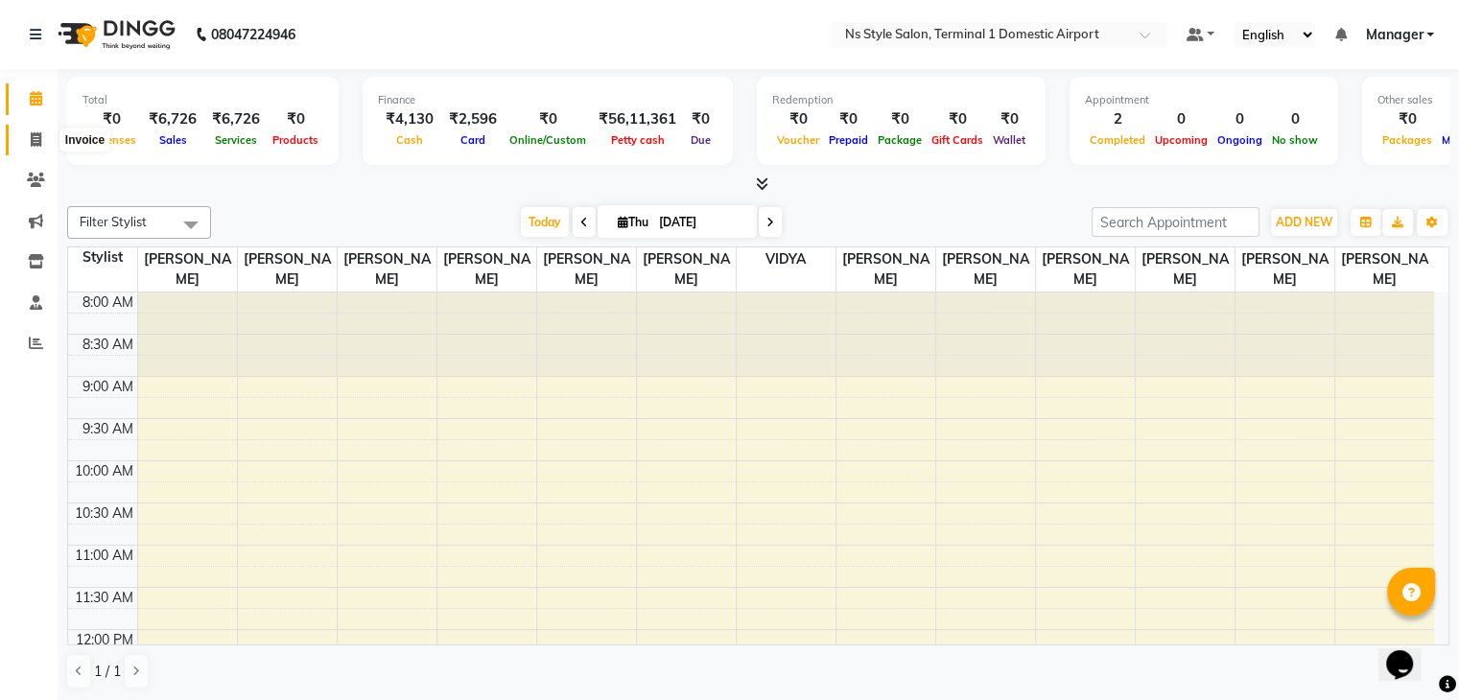
click at [20, 142] on span at bounding box center [36, 141] width 34 height 22
select select "service"
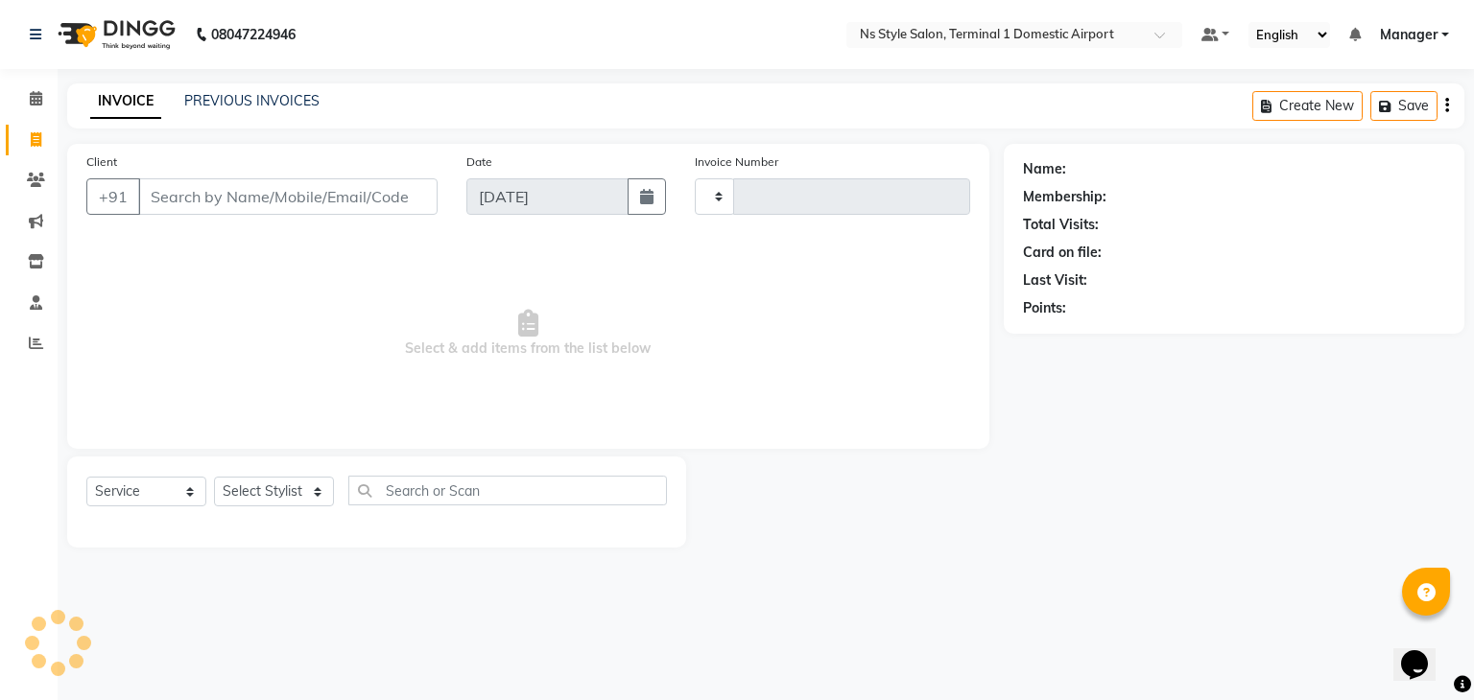
type input "1406"
select select "5659"
click at [271, 93] on link "PREVIOUS INVOICES" at bounding box center [251, 100] width 135 height 17
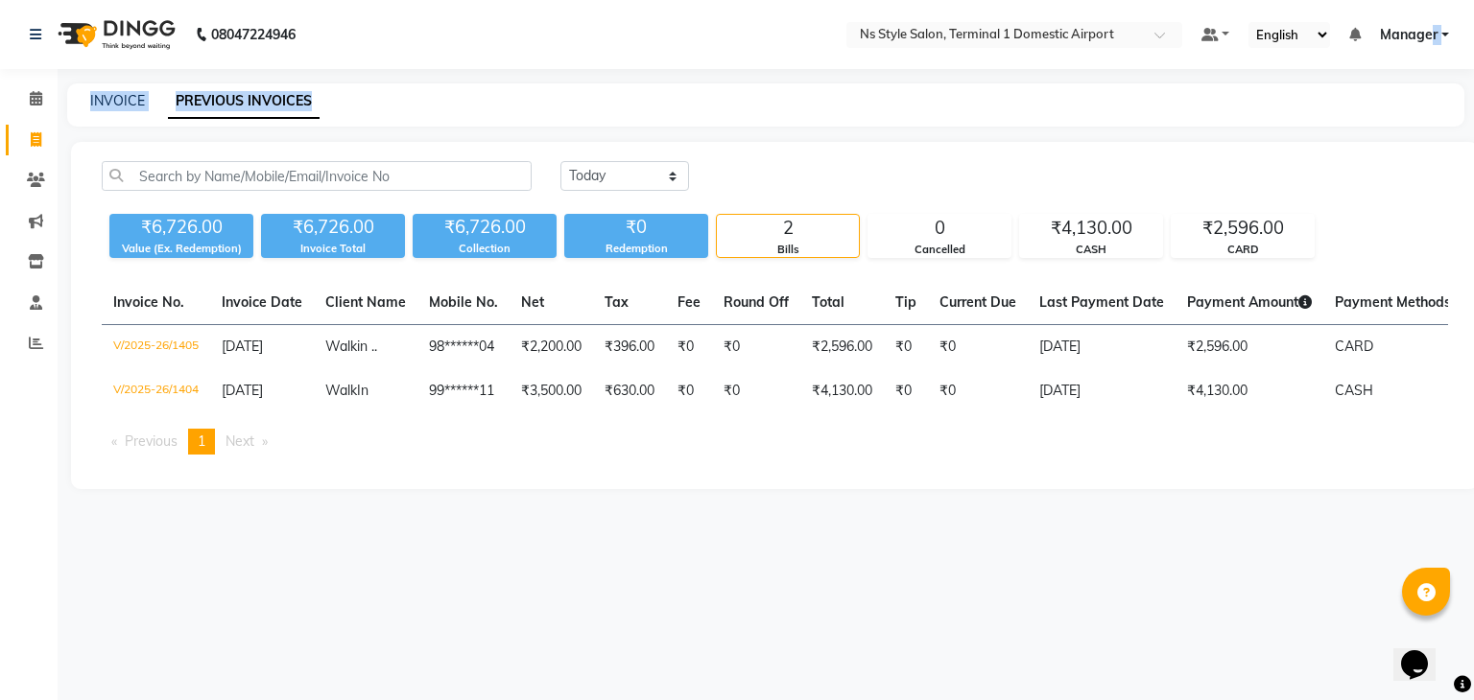
drag, startPoint x: 1472, startPoint y: 101, endPoint x: 1430, endPoint y: 17, distance: 93.1
click at [1430, 17] on app-home "08047224946 Select Location × Ns Style Salon, Terminal 1 Domestic Airport Defau…" at bounding box center [737, 259] width 1474 height 518
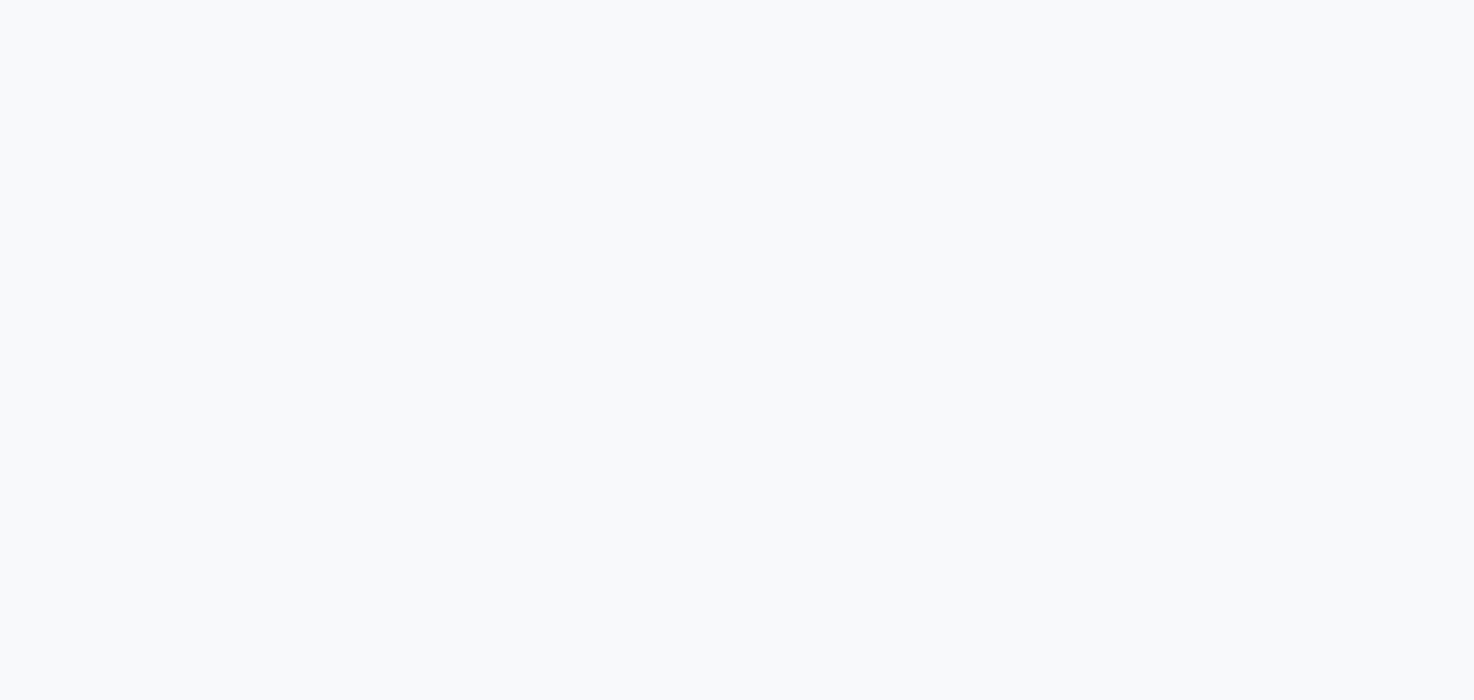
select select "service"
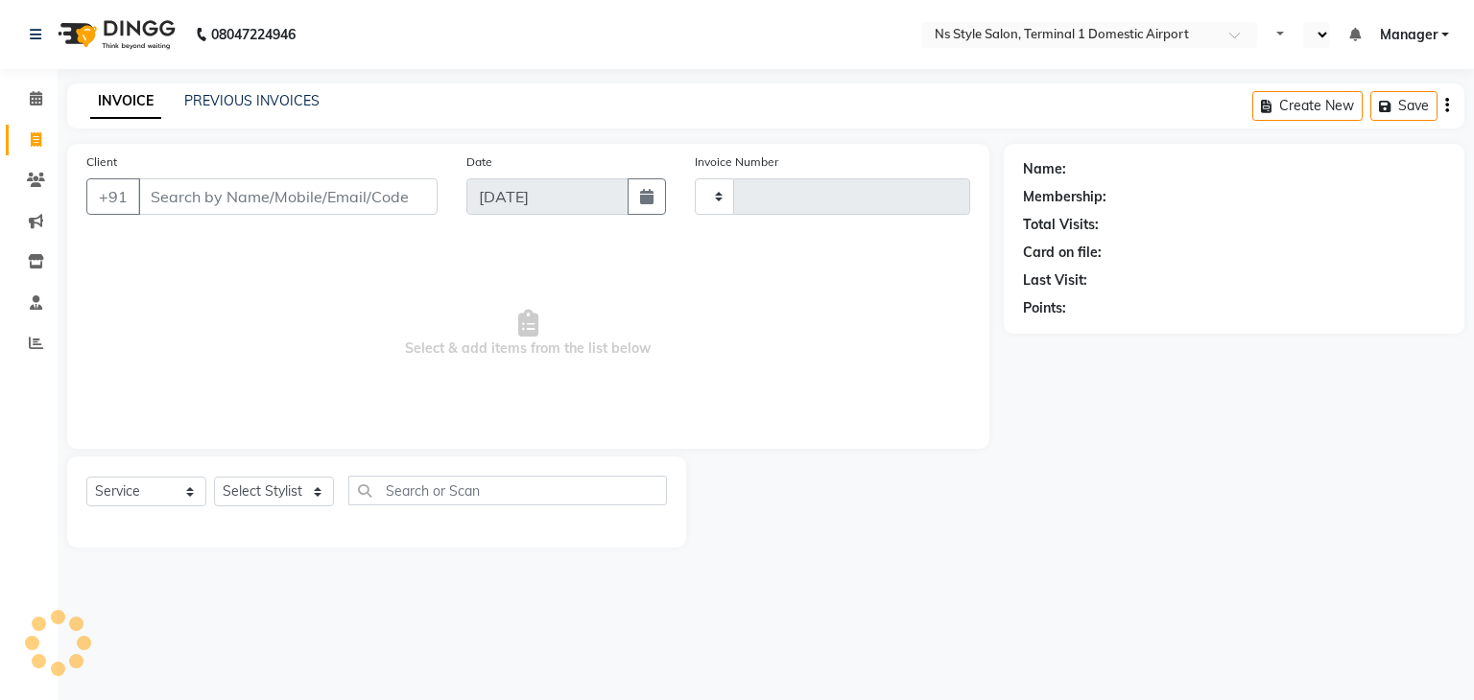
type input "1406"
select select "en"
select select "5659"
click at [261, 93] on link "PREVIOUS INVOICES" at bounding box center [251, 100] width 135 height 17
